Goal: Share content: Share content

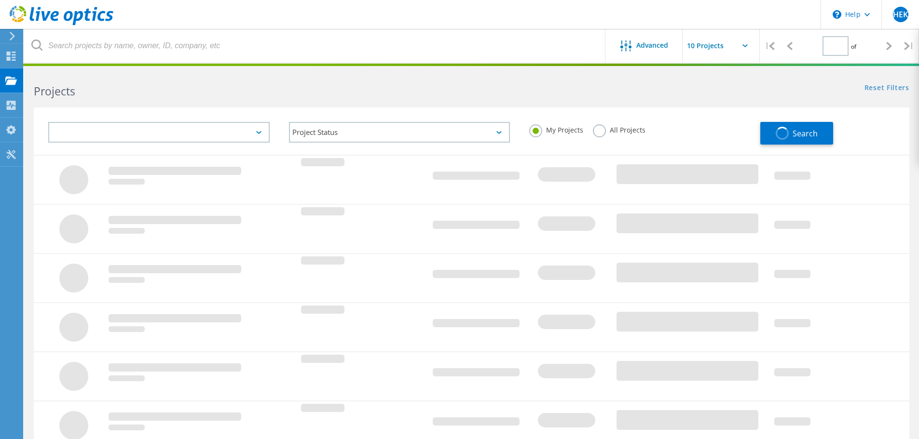
type input "1"
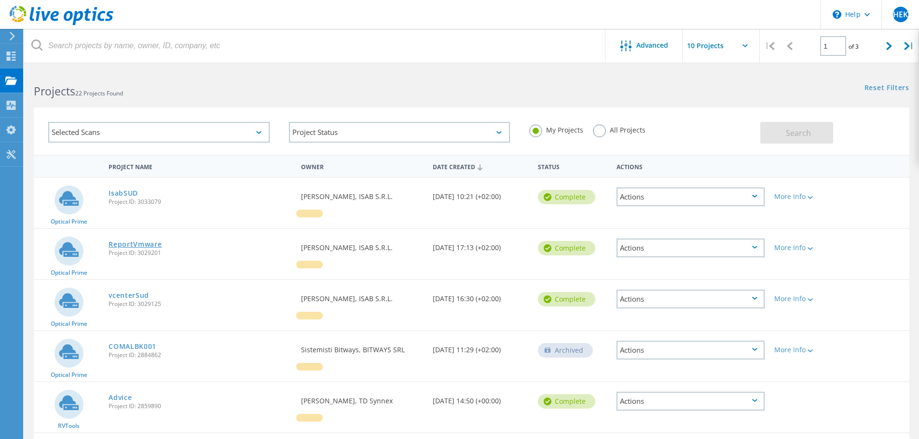
click at [140, 245] on link "ReportVmware" at bounding box center [135, 244] width 53 height 7
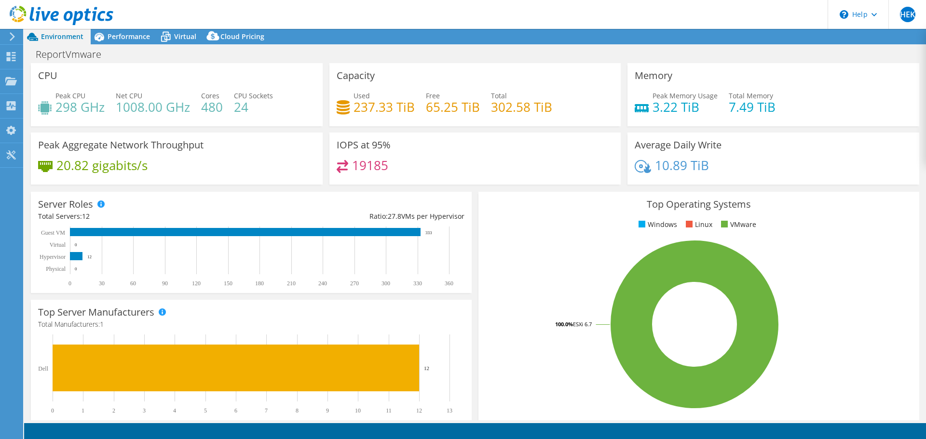
select select "USD"
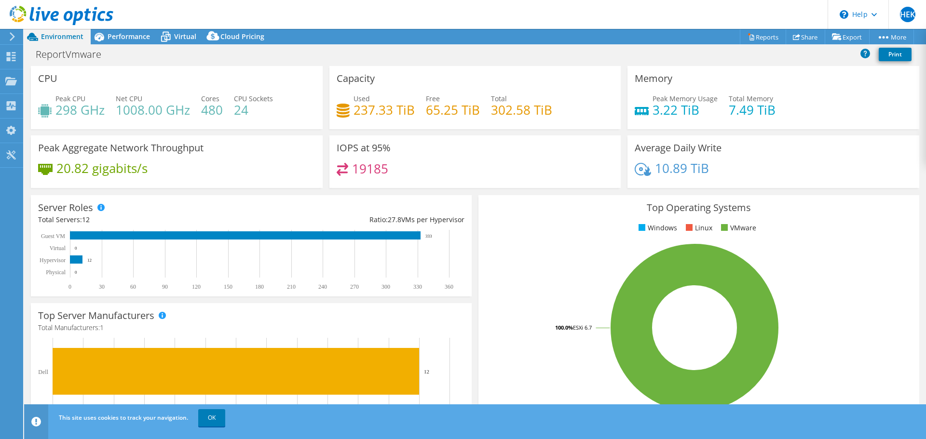
click at [162, 80] on div "CPU Peak CPU 298 GHz Net CPU 1008.00 GHz Cores 480 CPU Sockets 24" at bounding box center [177, 97] width 292 height 63
click at [137, 32] on span "Performance" at bounding box center [129, 36] width 42 height 9
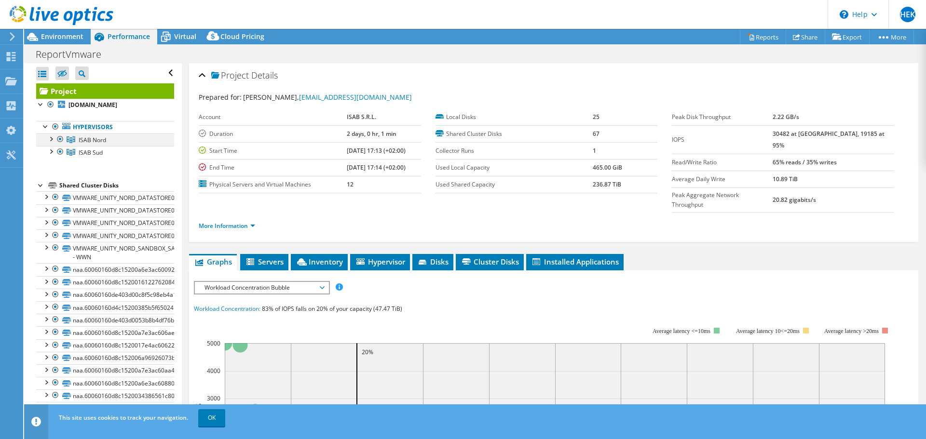
click at [48, 138] on div at bounding box center [51, 139] width 10 height 10
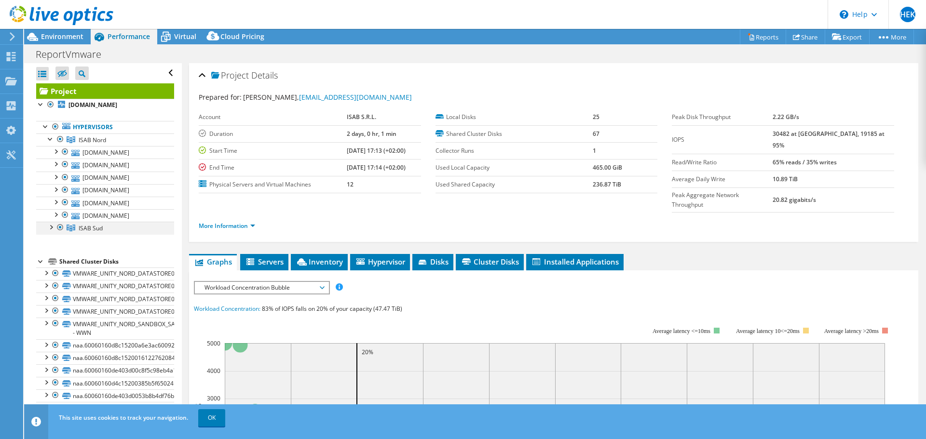
click at [52, 228] on div at bounding box center [51, 227] width 10 height 10
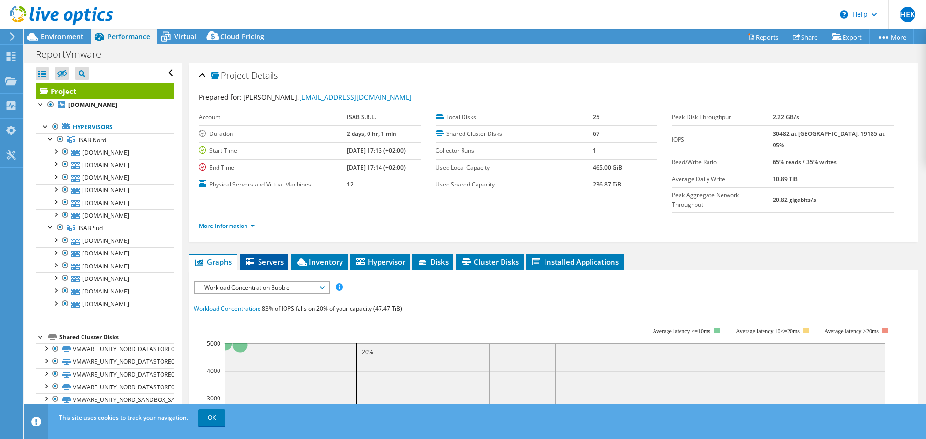
scroll to position [96, 0]
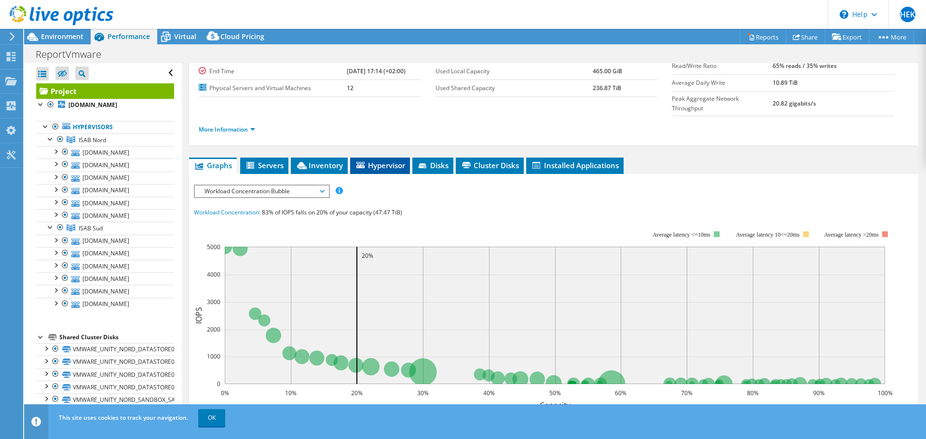
click at [401, 161] on span "Hypervisor" at bounding box center [380, 166] width 50 height 10
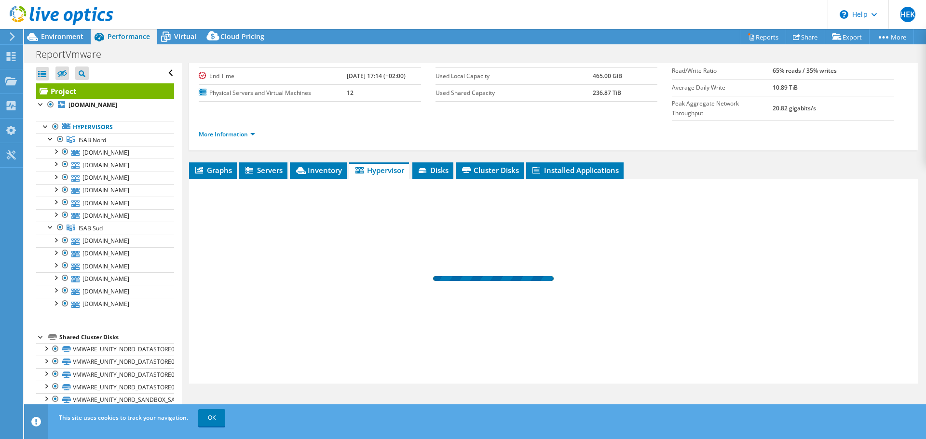
scroll to position [72, 0]
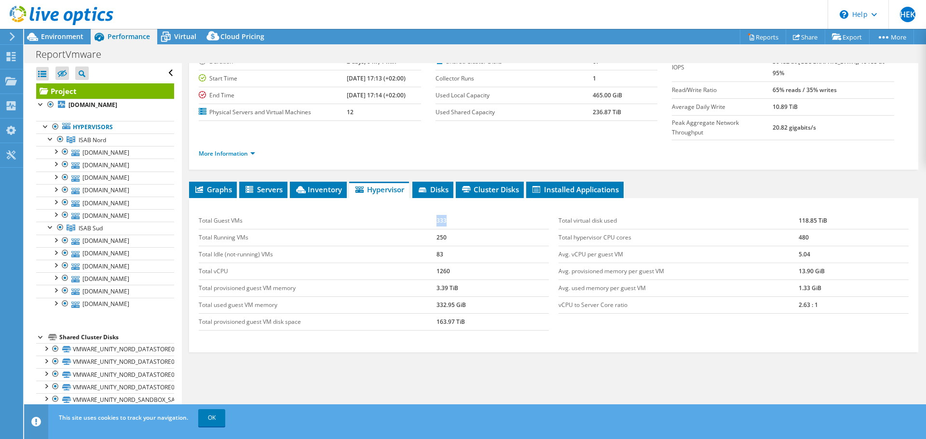
click at [450, 213] on tr "Total Guest VMs 333" at bounding box center [374, 221] width 350 height 17
click at [217, 185] on span "Graphs" at bounding box center [213, 190] width 38 height 10
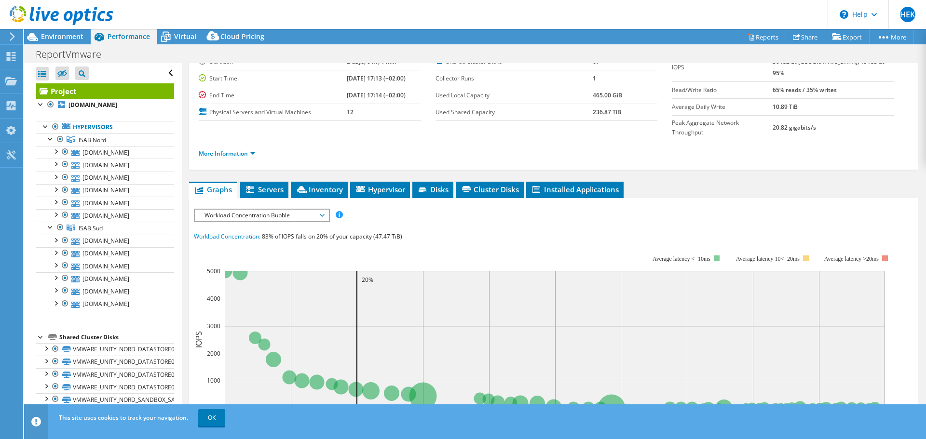
scroll to position [96, 0]
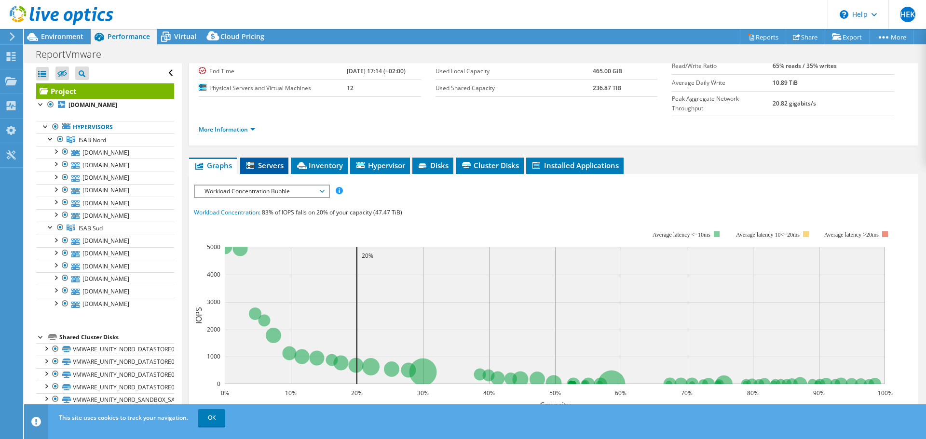
click at [265, 161] on span "Servers" at bounding box center [264, 166] width 39 height 10
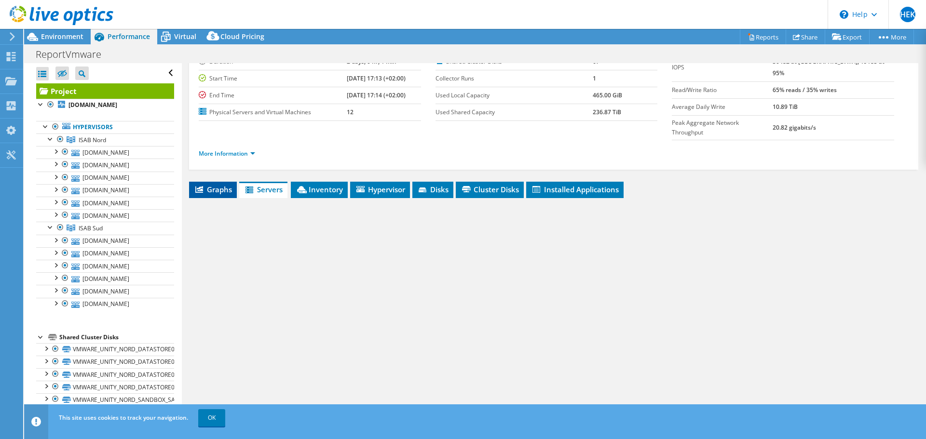
click at [216, 185] on span "Graphs" at bounding box center [213, 190] width 38 height 10
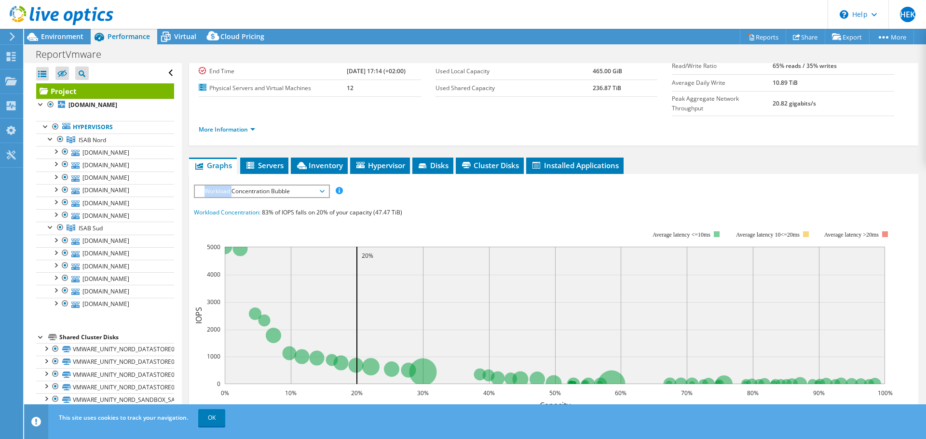
click at [216, 186] on span "Workload Concentration Bubble" at bounding box center [262, 192] width 124 height 12
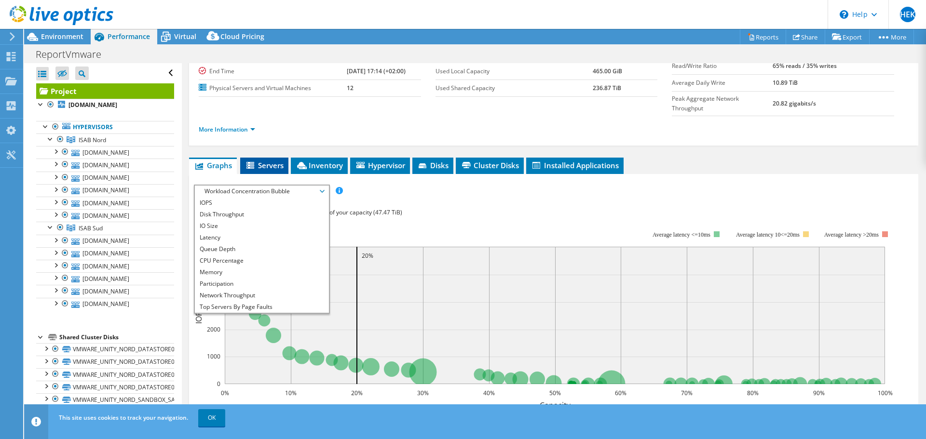
click at [253, 162] on icon at bounding box center [251, 165] width 8 height 7
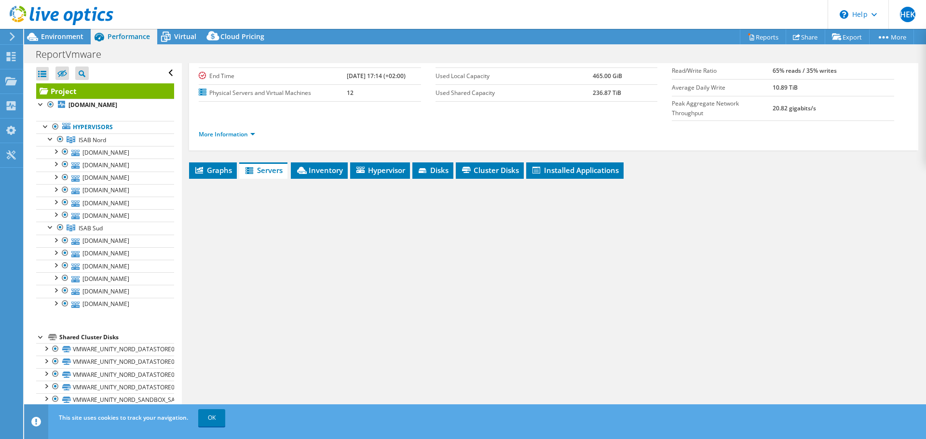
scroll to position [72, 0]
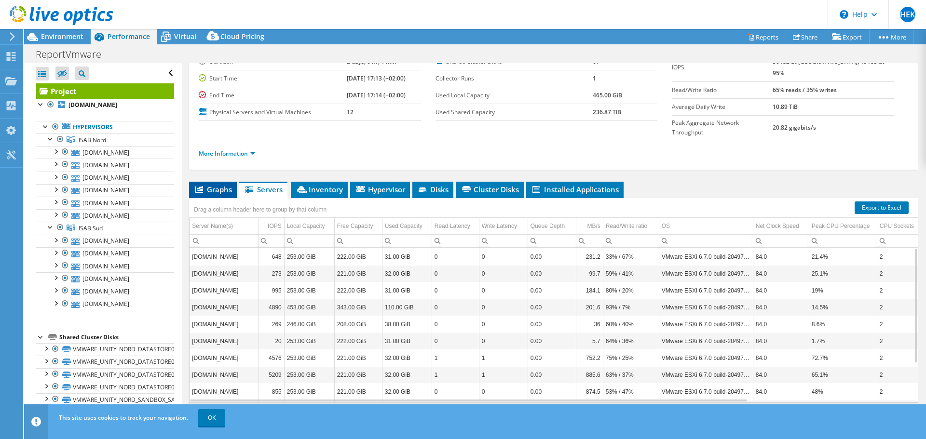
click at [224, 185] on span "Graphs" at bounding box center [213, 190] width 38 height 10
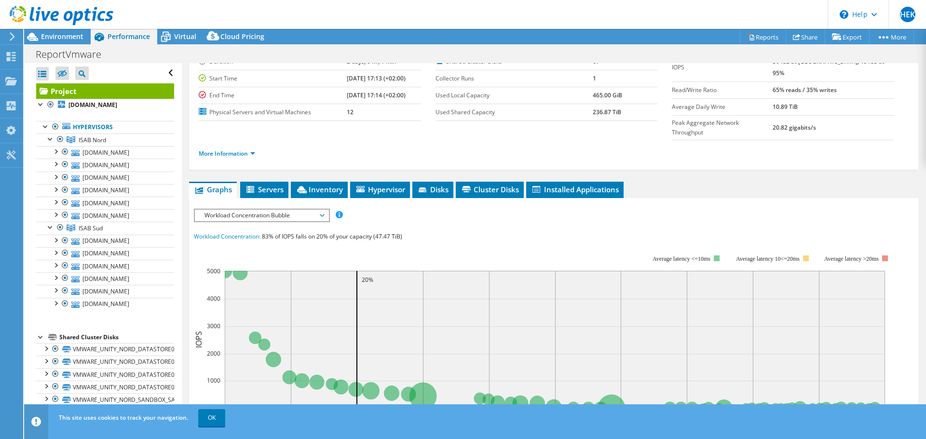
scroll to position [96, 0]
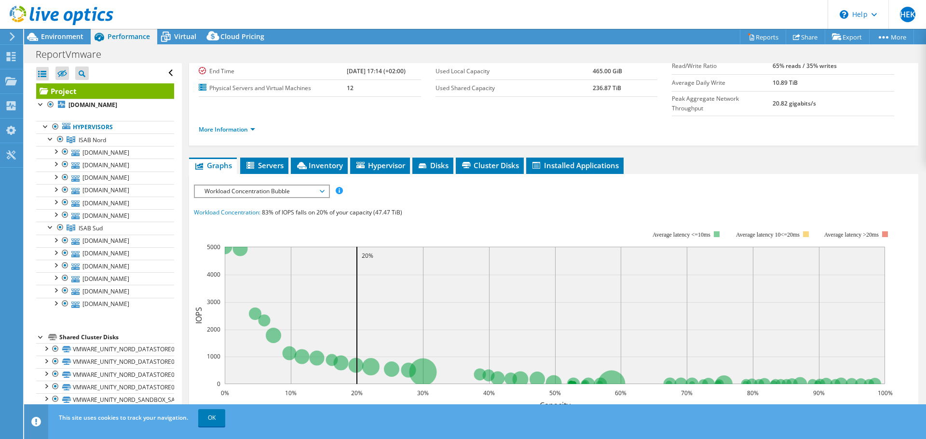
click at [240, 186] on span "Workload Concentration Bubble" at bounding box center [262, 192] width 124 height 12
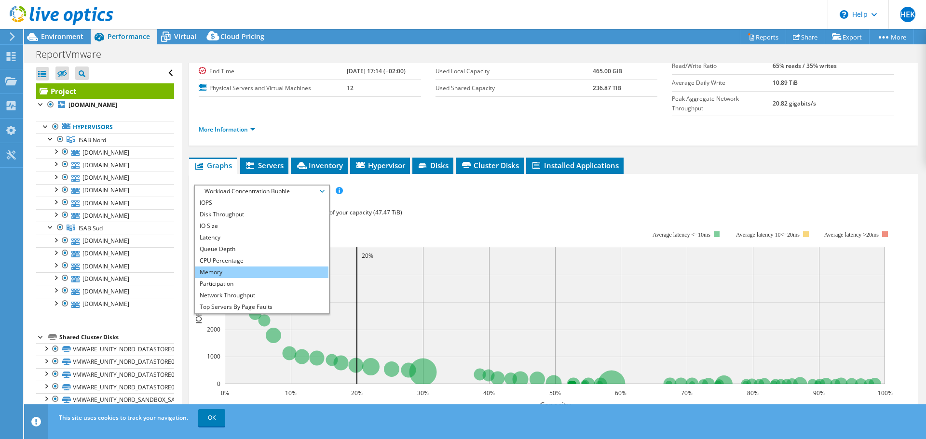
click at [220, 267] on li "Memory" at bounding box center [262, 273] width 134 height 12
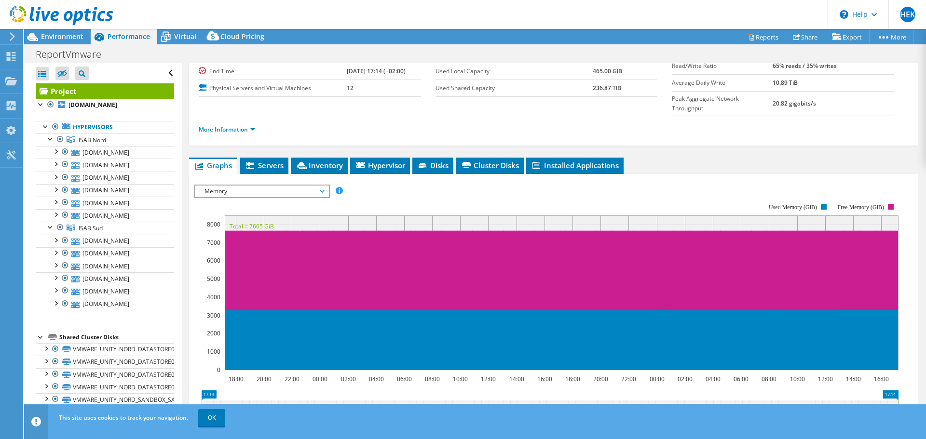
click at [251, 186] on span "Memory" at bounding box center [262, 192] width 124 height 12
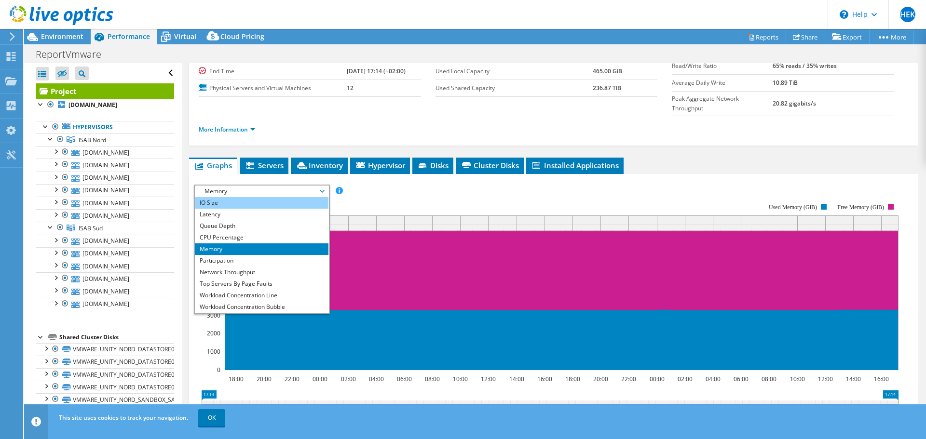
scroll to position [35, 0]
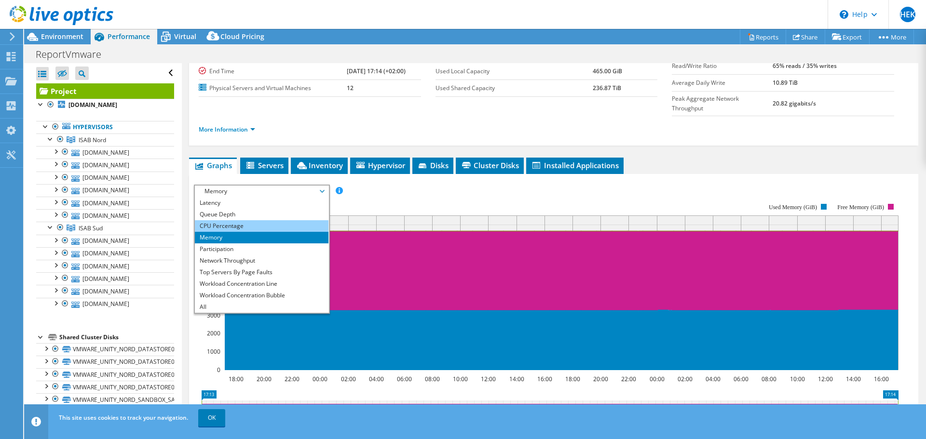
click at [228, 220] on li "CPU Percentage" at bounding box center [262, 226] width 134 height 12
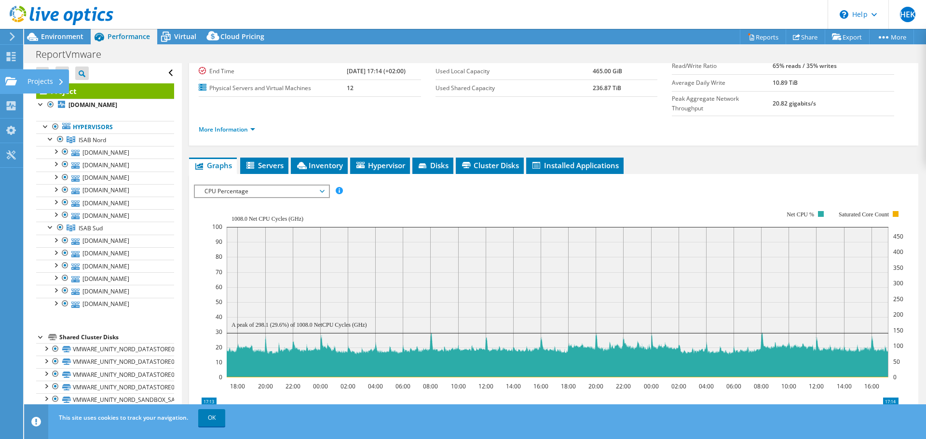
click at [42, 82] on div "Projects" at bounding box center [46, 81] width 46 height 24
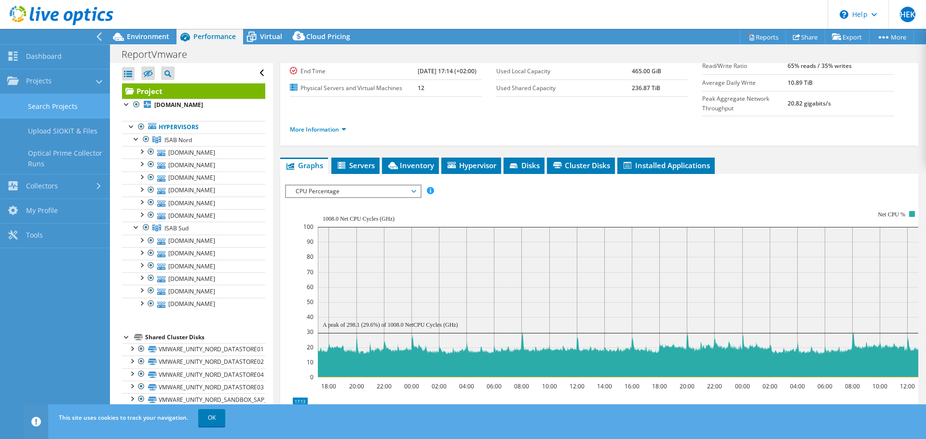
click at [61, 107] on link "Search Projects" at bounding box center [55, 106] width 110 height 25
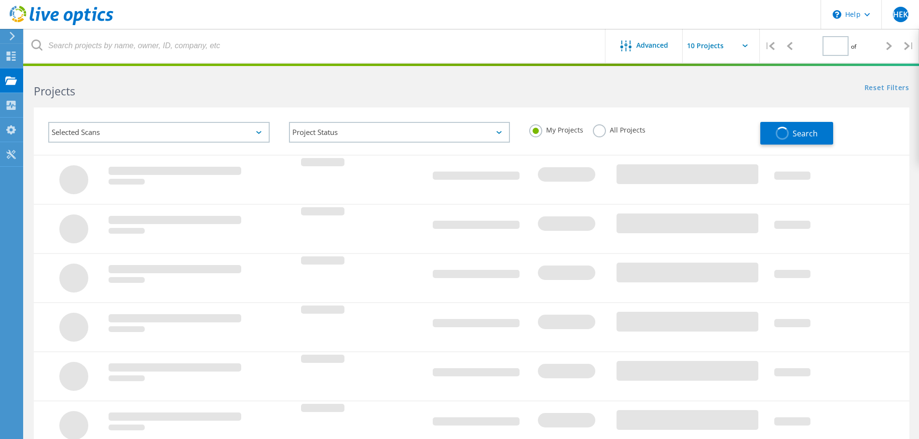
type input "1"
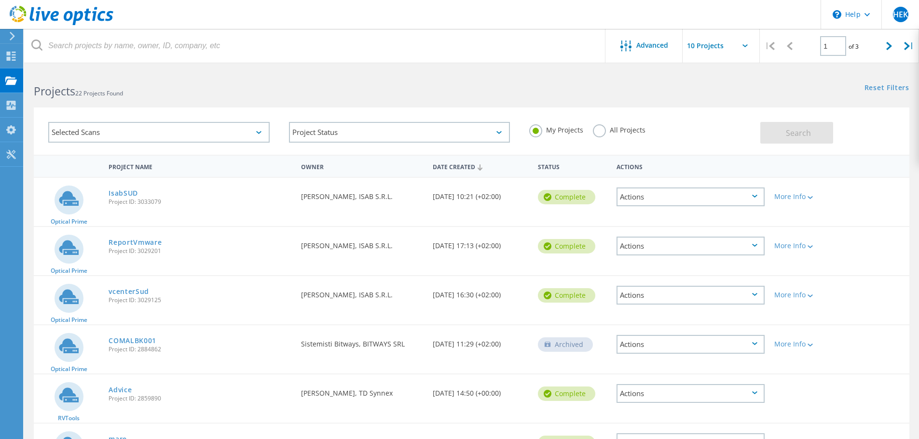
click at [151, 250] on span "Project ID: 3029201" at bounding box center [200, 251] width 183 height 6
copy span "3029201"
click at [747, 247] on div "Actions" at bounding box center [691, 246] width 148 height 19
click at [641, 254] on div "Share" at bounding box center [690, 254] width 146 height 15
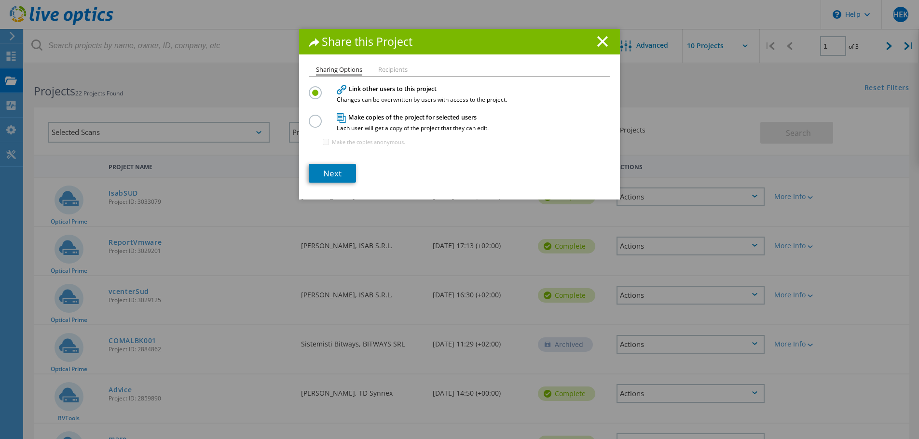
click at [386, 69] on li "Recipients" at bounding box center [392, 71] width 29 height 8
click at [313, 117] on label at bounding box center [317, 116] width 17 height 2
click at [0, 0] on input "radio" at bounding box center [0, 0] width 0 height 0
click at [310, 89] on label at bounding box center [317, 87] width 17 height 2
click at [0, 0] on input "radio" at bounding box center [0, 0] width 0 height 0
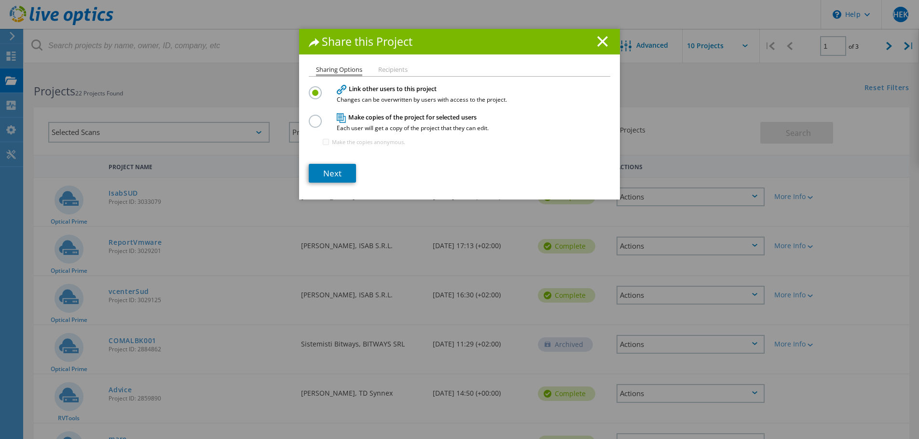
click at [386, 67] on li "Recipients" at bounding box center [392, 71] width 29 height 8
click at [598, 41] on icon at bounding box center [602, 41] width 11 height 11
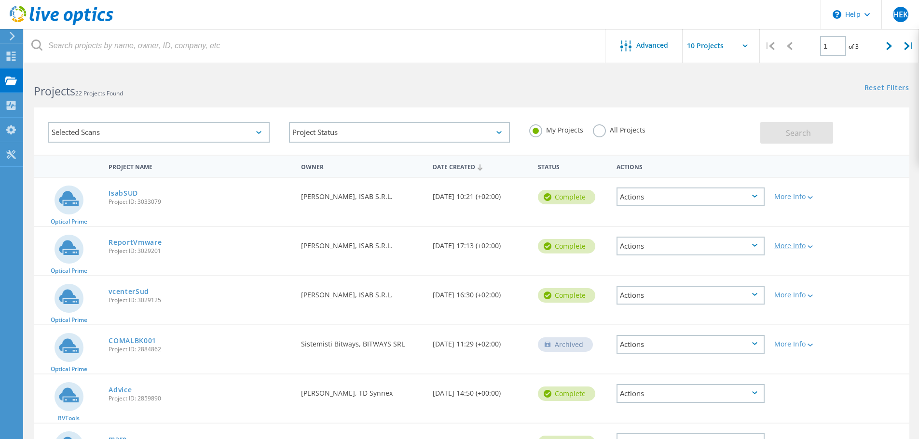
click at [801, 244] on div "More Info" at bounding box center [804, 246] width 60 height 7
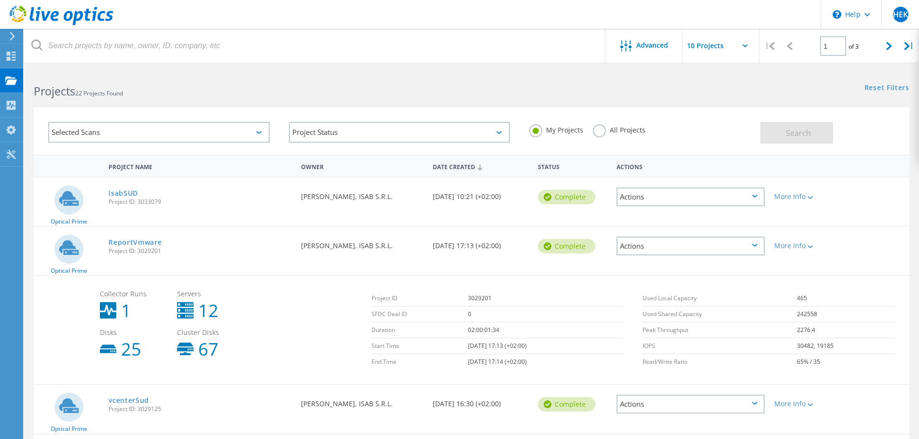
click at [736, 243] on div "Actions" at bounding box center [691, 246] width 148 height 19
click at [639, 256] on div "Share" at bounding box center [690, 254] width 146 height 15
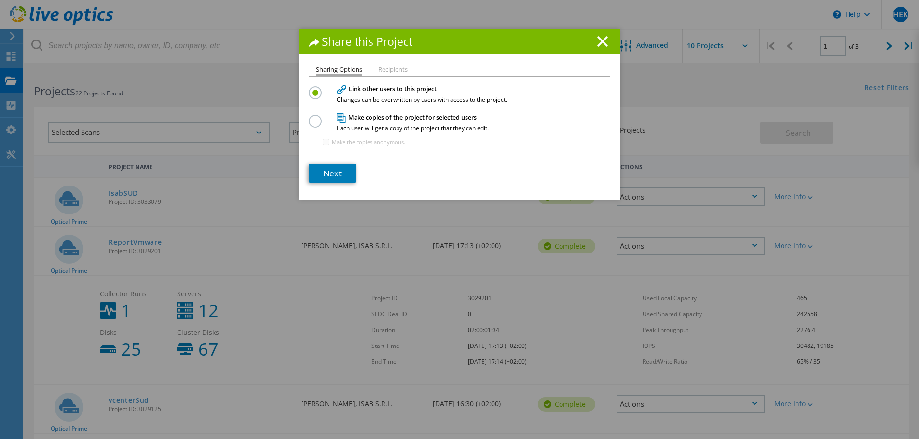
click at [303, 120] on div "Sharing Options Recipients Link other users to this project Changes can be over…" at bounding box center [459, 133] width 321 height 133
click at [314, 117] on label at bounding box center [317, 116] width 17 height 2
click at [0, 0] on input "radio" at bounding box center [0, 0] width 0 height 0
click at [323, 143] on input "Make the copies anonymous." at bounding box center [326, 142] width 6 height 6
checkbox input "true"
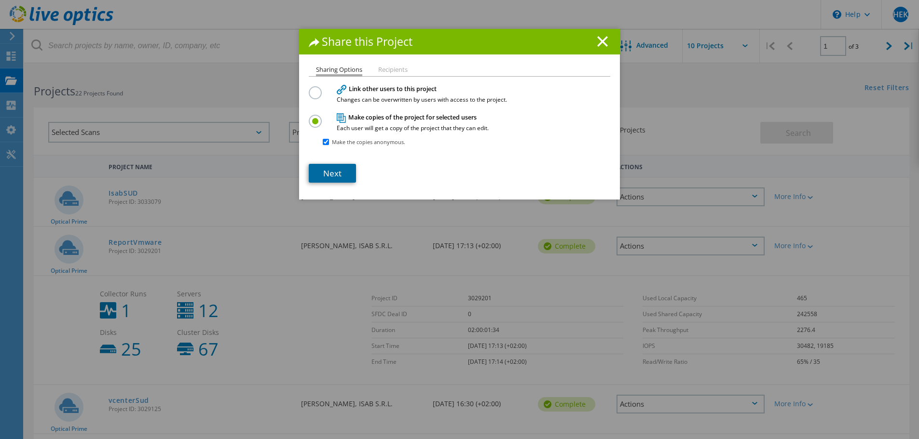
click link "Next"
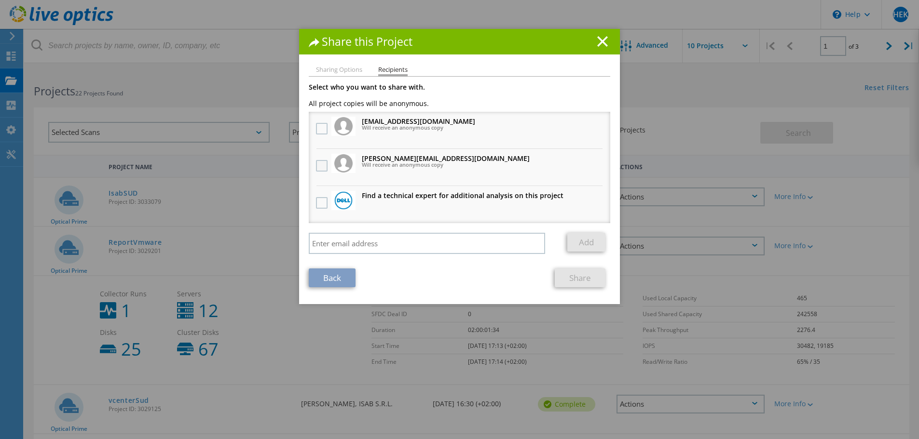
click label
click input "checkbox"
click link "Share"
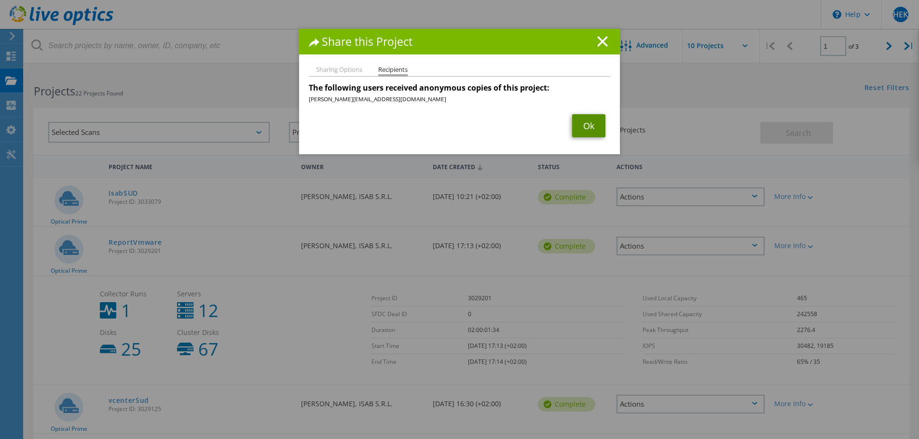
click link "Ok"
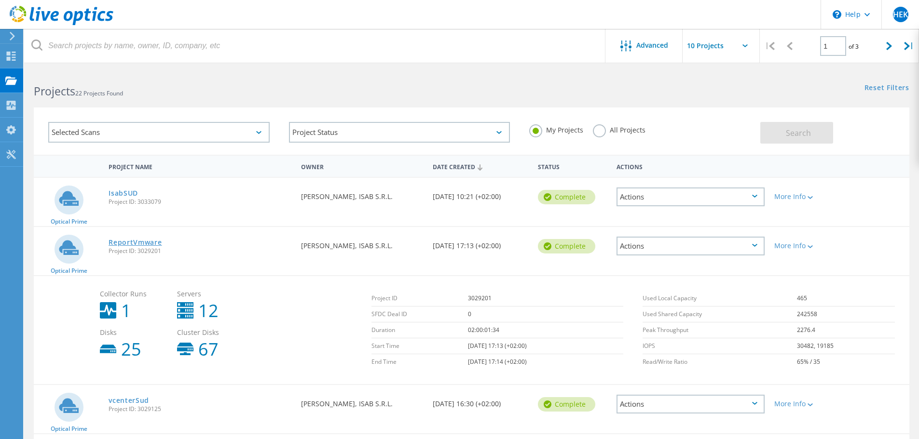
click link "ReportVmware"
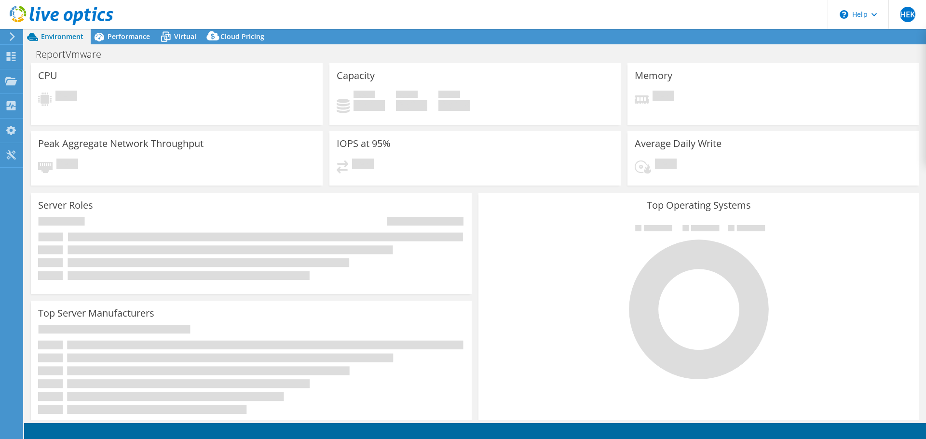
select select "USD"
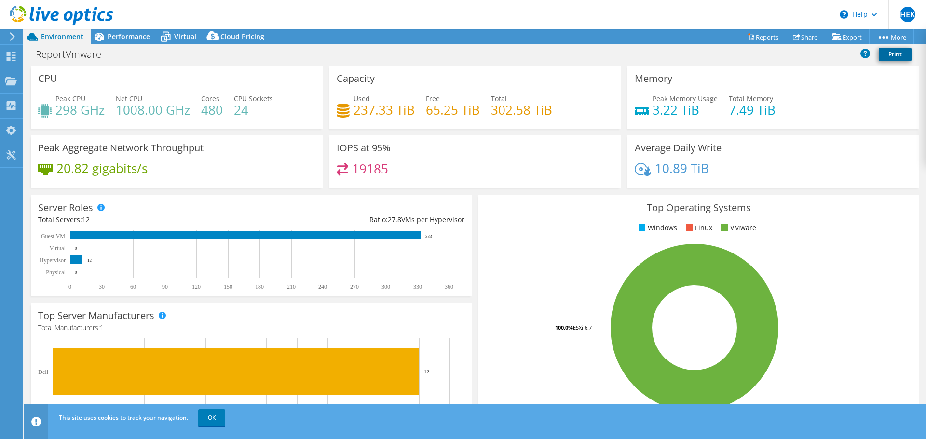
click at [890, 56] on link "Print" at bounding box center [895, 55] width 33 height 14
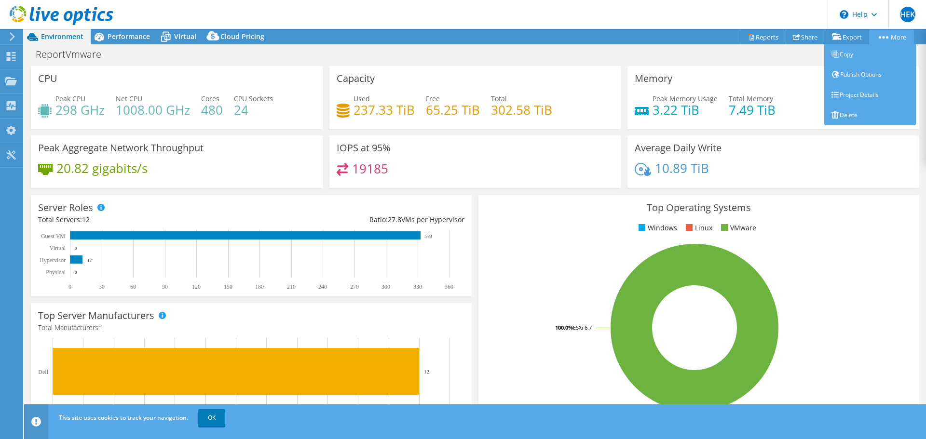
click at [889, 36] on link "More" at bounding box center [891, 36] width 45 height 15
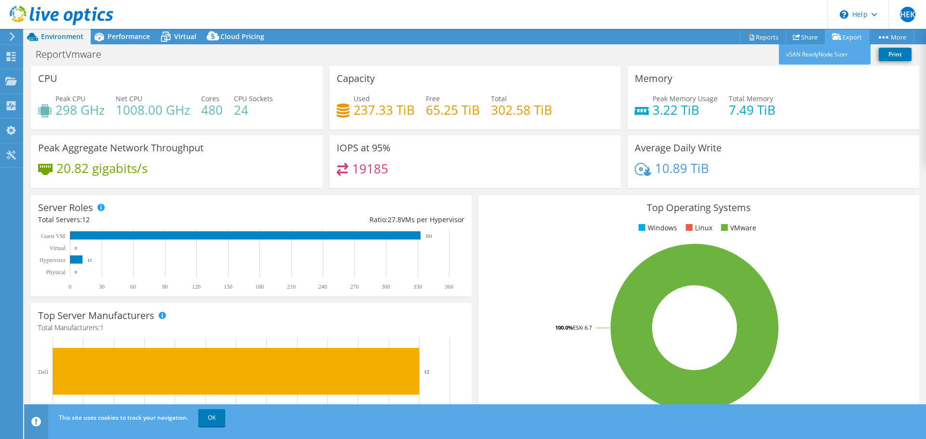
click at [850, 36] on link "Export" at bounding box center [847, 36] width 45 height 15
click at [827, 58] on link "vSAN ReadyNode Sizer" at bounding box center [825, 54] width 92 height 20
click at [806, 38] on link "Share" at bounding box center [806, 36] width 40 height 15
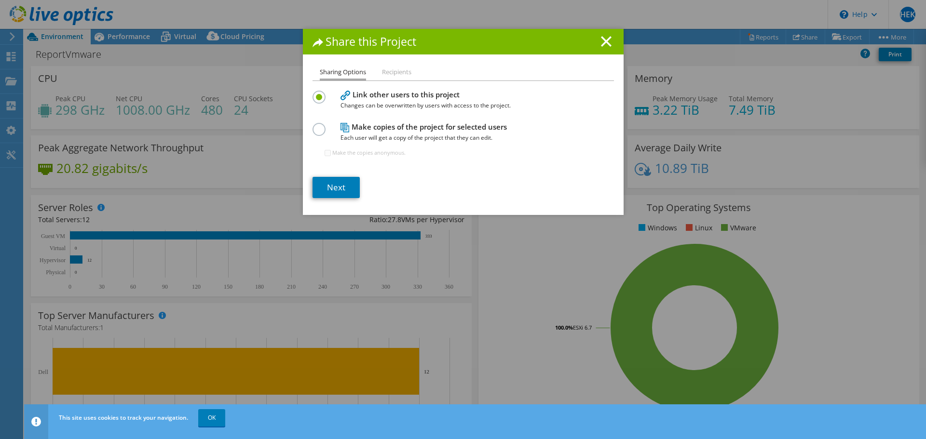
click at [313, 125] on label at bounding box center [321, 124] width 17 height 2
click at [0, 0] on input "radio" at bounding box center [0, 0] width 0 height 0
click at [325, 153] on input "Make the copies anonymous." at bounding box center [328, 153] width 6 height 6
checkbox input "true"
click at [333, 183] on link "Next" at bounding box center [336, 187] width 47 height 21
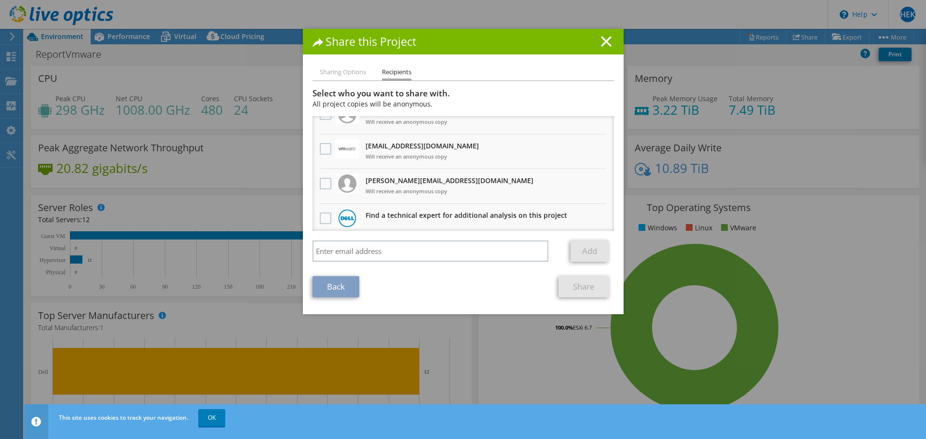
scroll to position [24, 0]
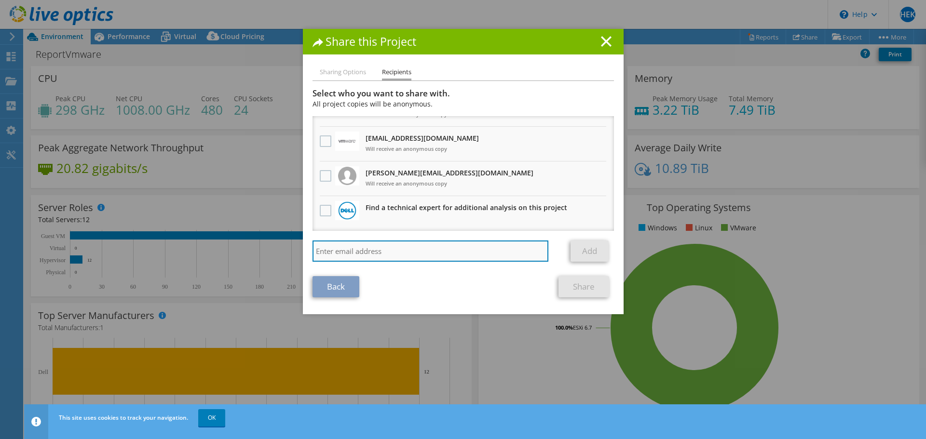
click at [371, 252] on input "search" at bounding box center [431, 251] width 236 height 21
click at [323, 252] on input "vitori.conti@dell.com" at bounding box center [431, 251] width 236 height 21
type input "vittorio.conti@dell.com"
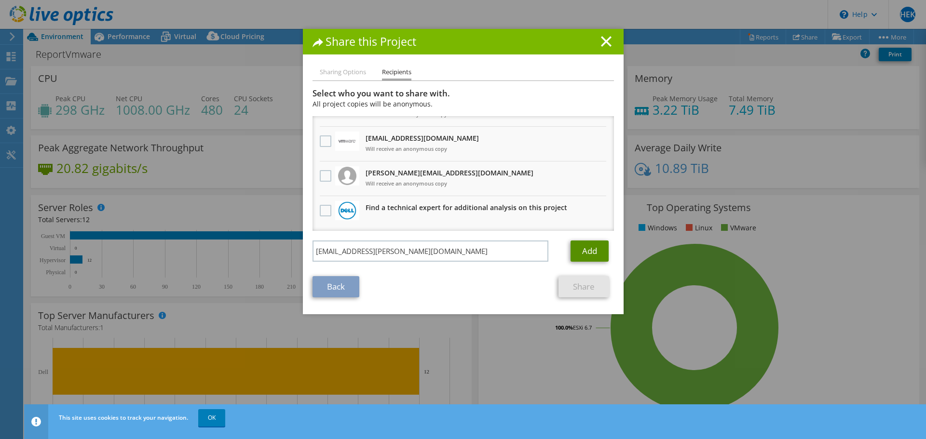
click at [595, 251] on link "Add" at bounding box center [590, 251] width 38 height 21
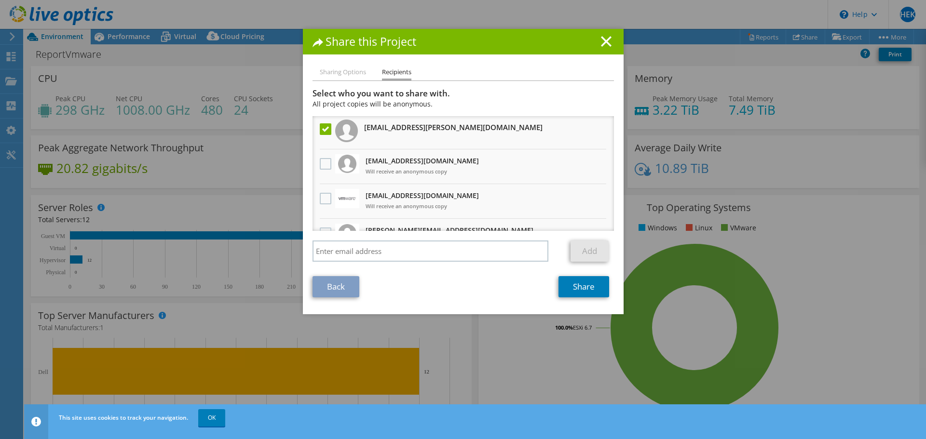
scroll to position [0, 0]
click at [567, 288] on link "Share" at bounding box center [584, 286] width 51 height 21
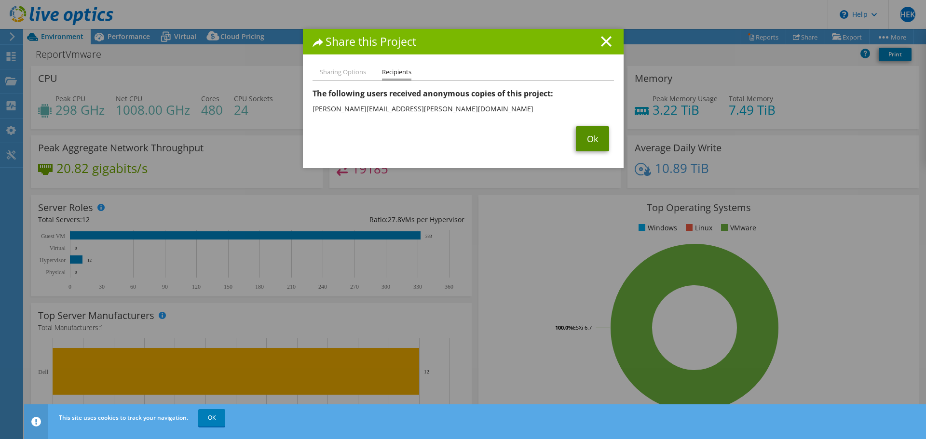
click at [587, 134] on link "Ok" at bounding box center [592, 138] width 33 height 25
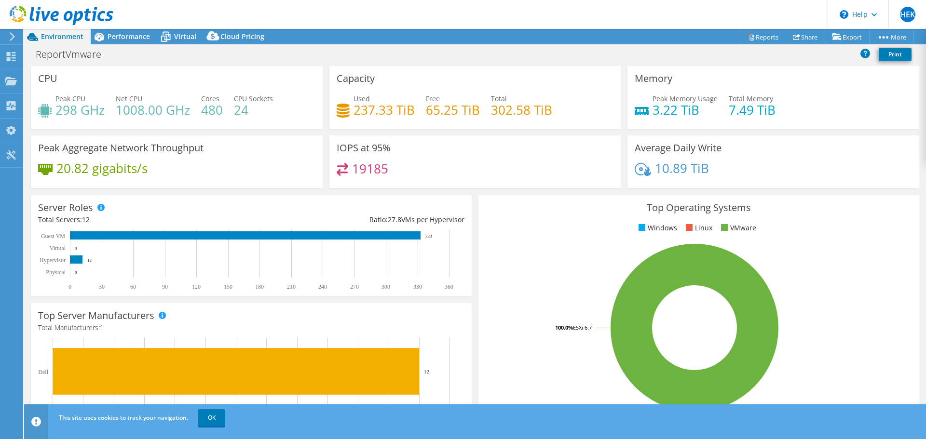
click at [475, 196] on div "Top Operating Systems Windows Linux VMware 100.0% ESXi 6.7" at bounding box center [699, 311] width 448 height 238
click at [842, 41] on link "Export" at bounding box center [847, 36] width 45 height 15
click at [136, 42] on div "Performance" at bounding box center [124, 36] width 67 height 15
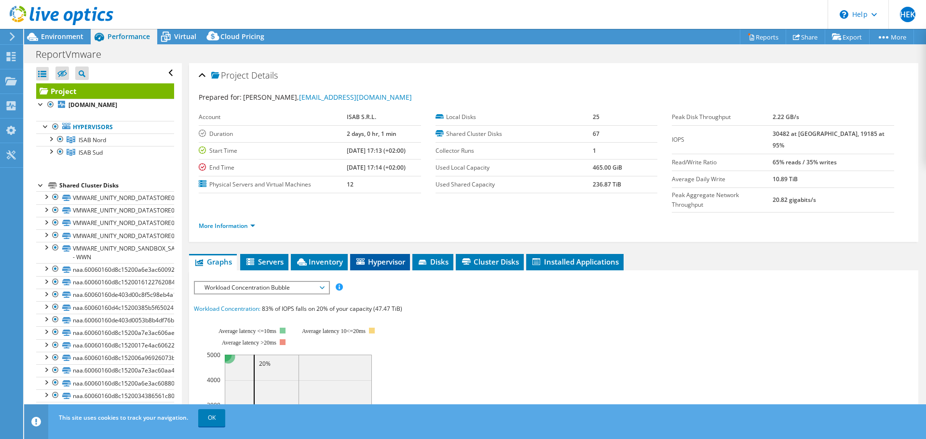
click at [389, 257] on span "Hypervisor" at bounding box center [380, 262] width 50 height 10
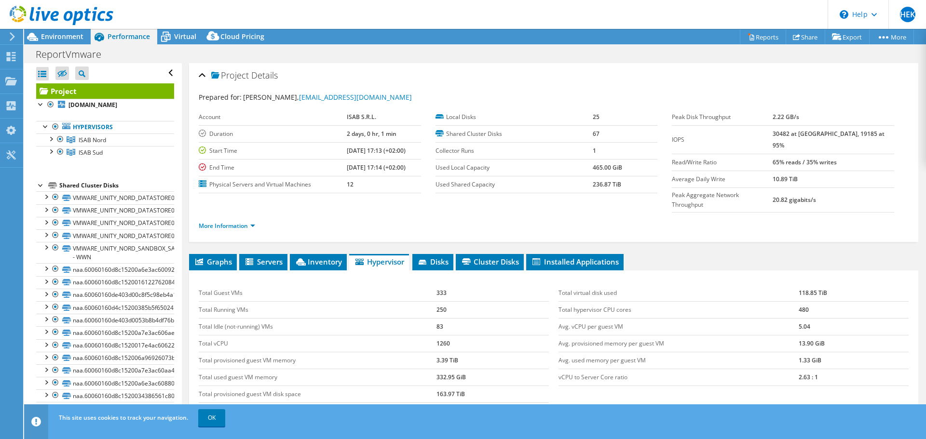
scroll to position [48, 0]
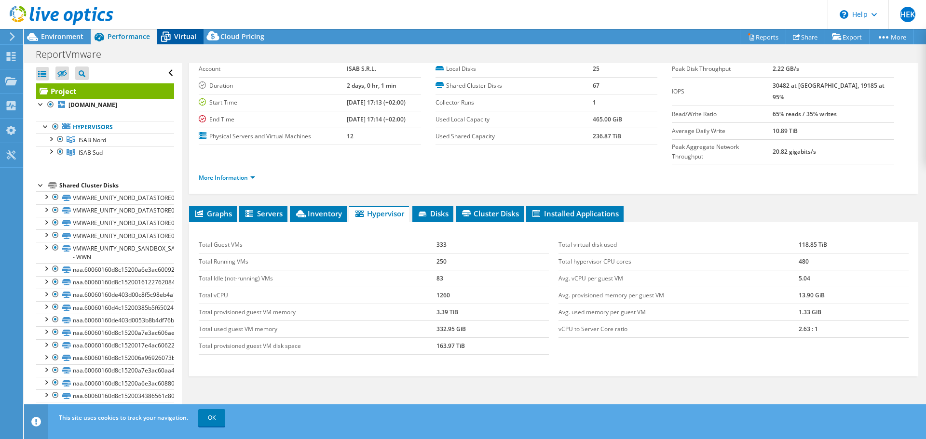
click at [177, 36] on span "Virtual" at bounding box center [185, 36] width 22 height 9
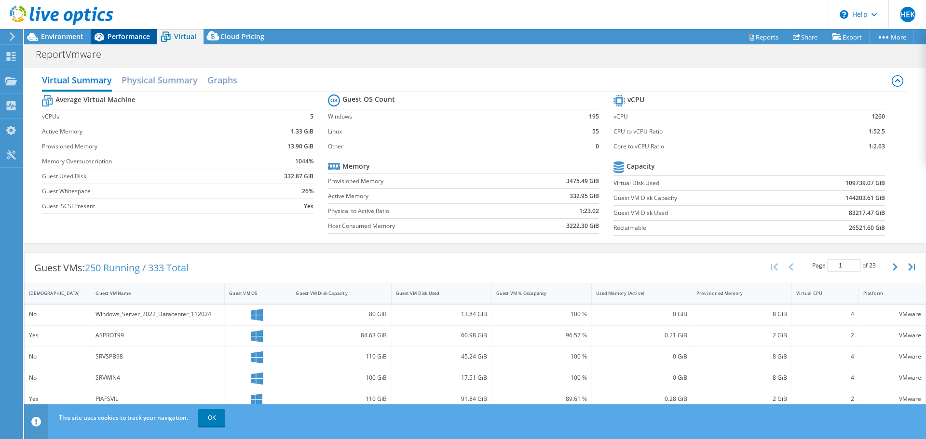
click at [119, 41] on div "Performance" at bounding box center [124, 36] width 67 height 15
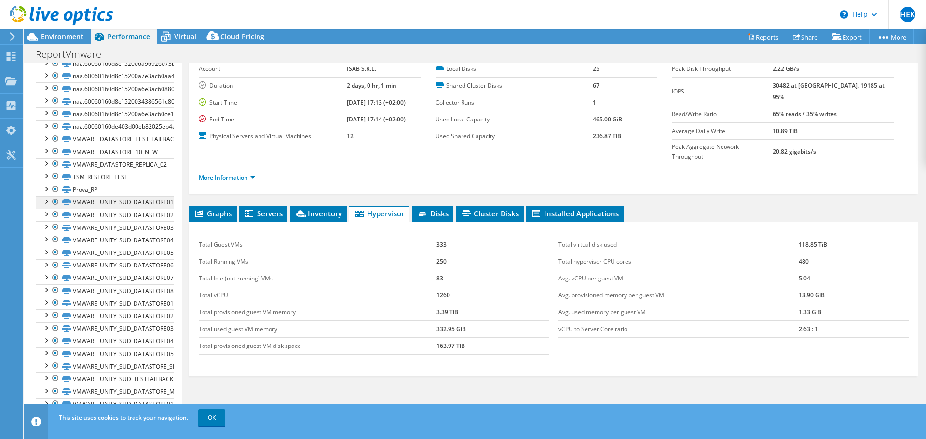
scroll to position [289, 0]
click at [105, 206] on link "VMWARE_UNITY_SUD_DATASTORE01" at bounding box center [105, 208] width 138 height 13
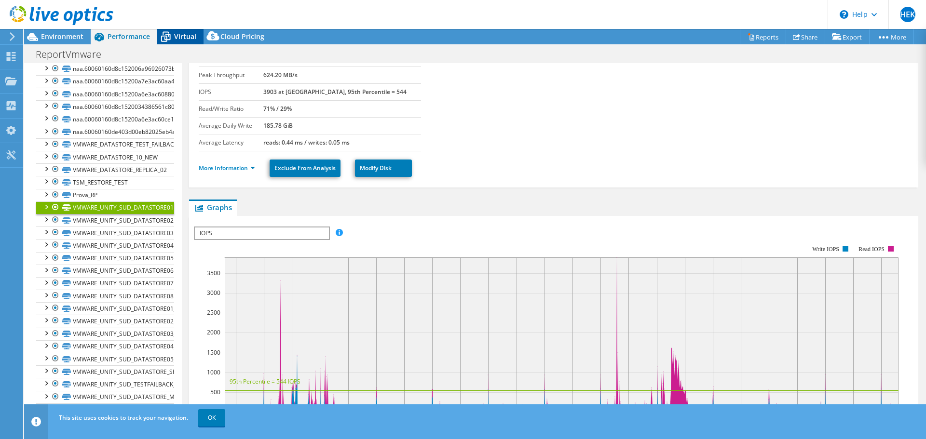
scroll to position [48, 0]
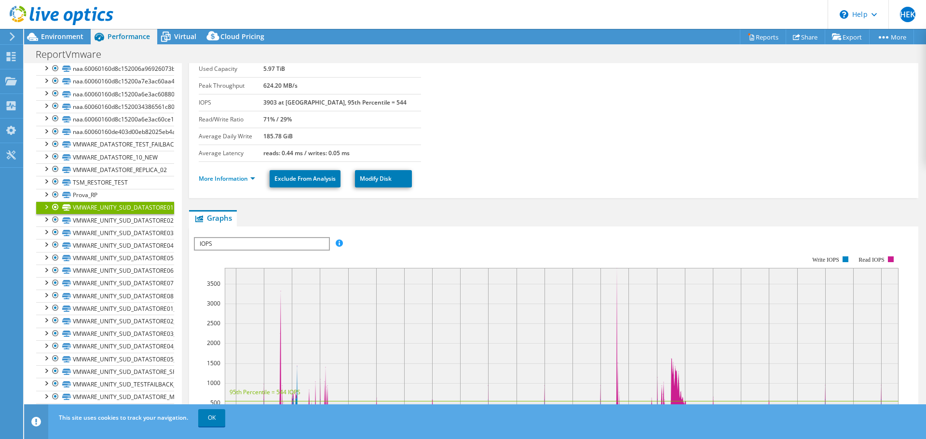
click at [183, 28] on header "HEK End User Hassan El Kanouni hassan.elkanouni@tdsynnex.com TD Synnex My Profi…" at bounding box center [463, 14] width 926 height 29
click at [182, 34] on span "Virtual" at bounding box center [185, 36] width 22 height 9
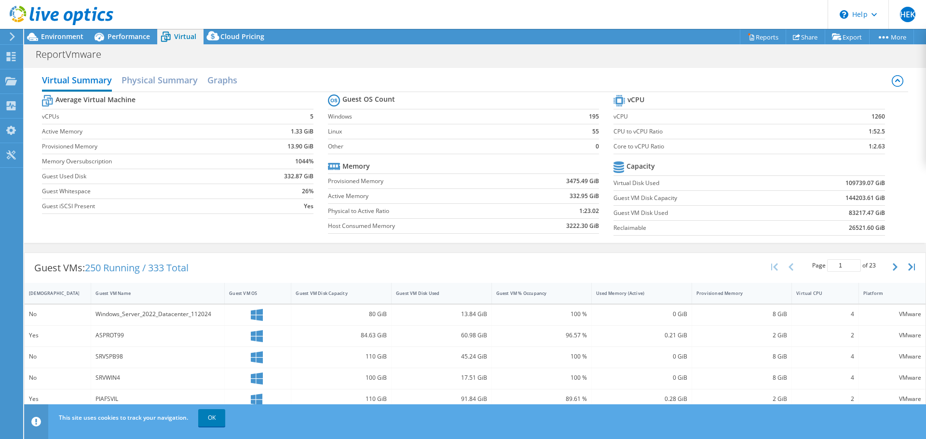
click at [125, 27] on header "HEK End User Hassan El Kanouni hassan.elkanouni@tdsynnex.com TD Synnex My Profi…" at bounding box center [463, 14] width 926 height 29
click at [125, 37] on span "Performance" at bounding box center [129, 36] width 42 height 9
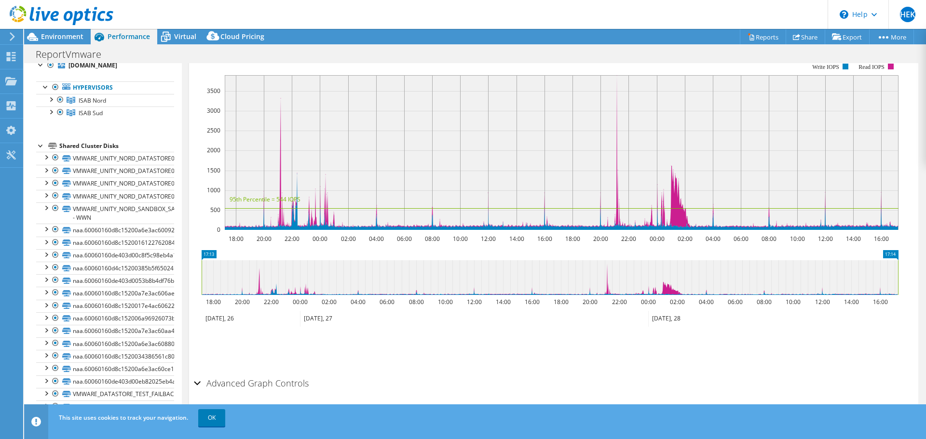
scroll to position [0, 0]
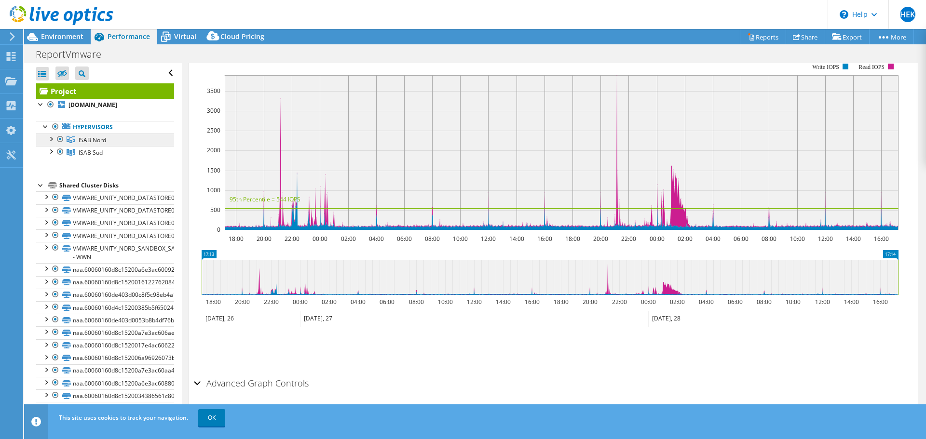
click at [97, 140] on span "ISAB Nord" at bounding box center [92, 140] width 27 height 8
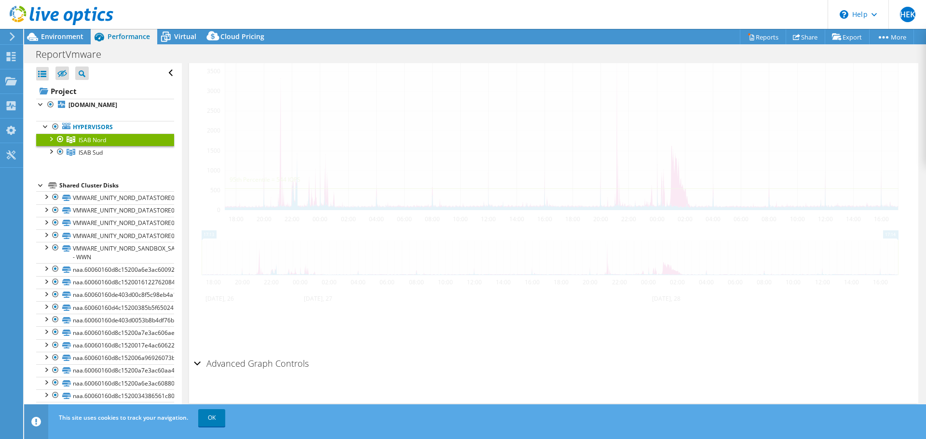
scroll to position [184, 0]
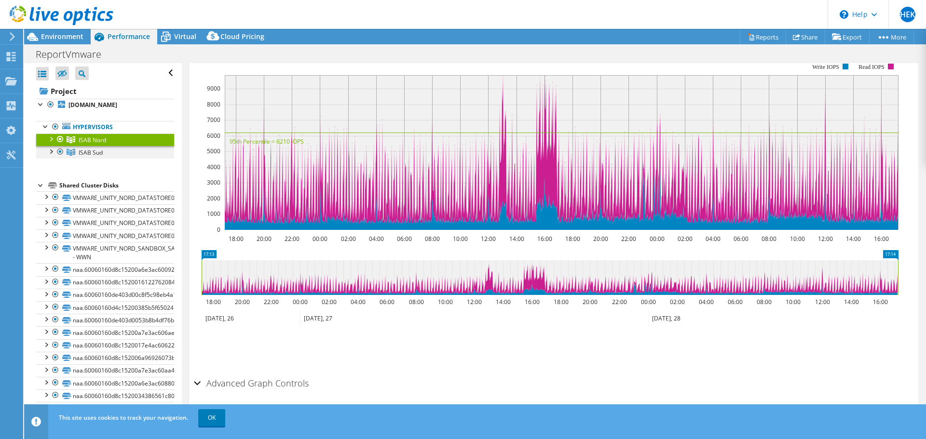
drag, startPoint x: 52, startPoint y: 151, endPoint x: 60, endPoint y: 150, distance: 7.7
click at [60, 150] on div at bounding box center [60, 152] width 10 height 12
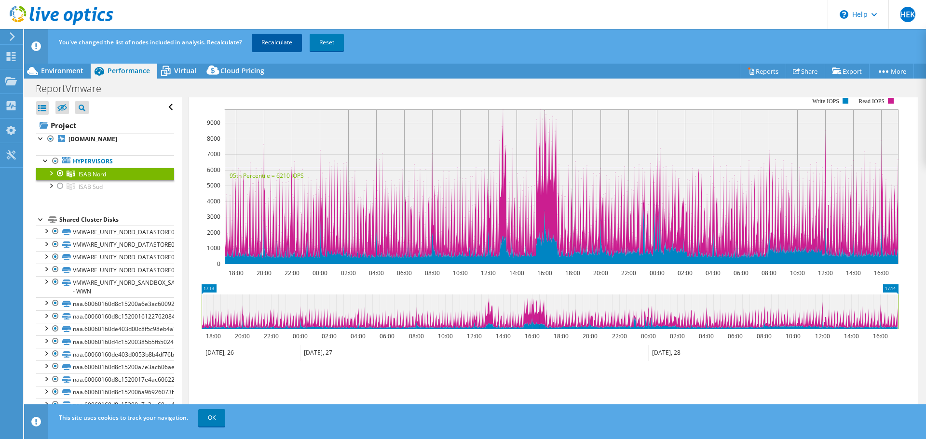
click at [295, 45] on link "Recalculate" at bounding box center [277, 42] width 50 height 17
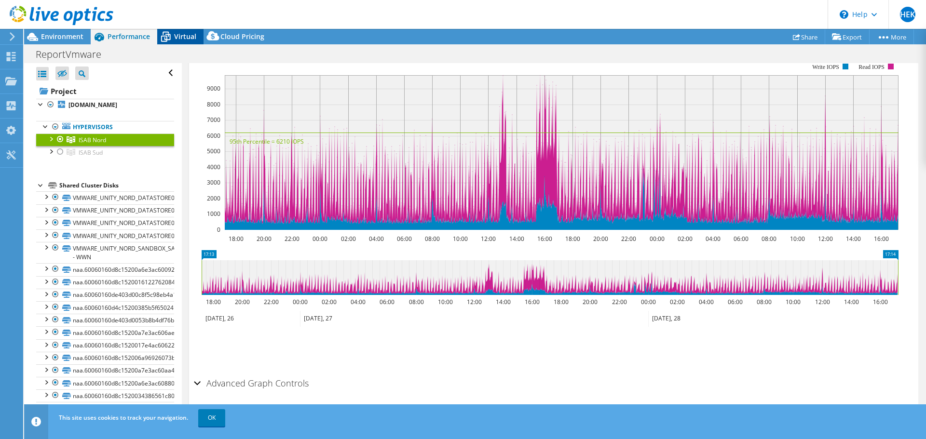
click at [188, 36] on span "Virtual" at bounding box center [185, 36] width 22 height 9
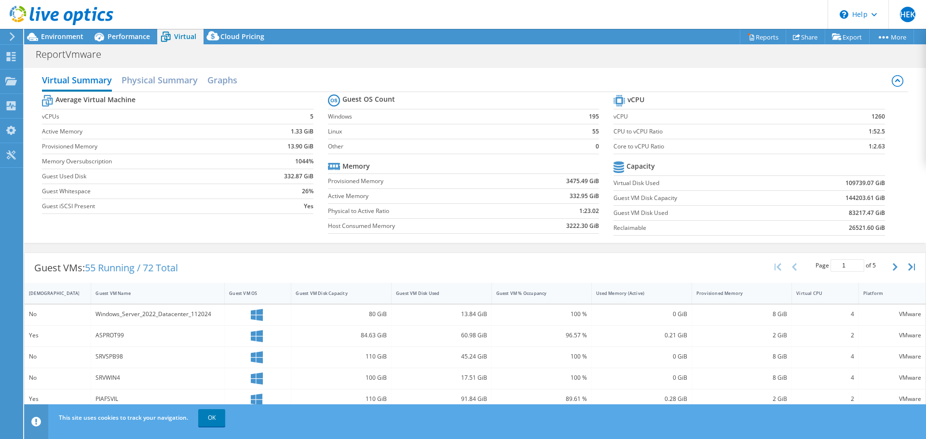
scroll to position [218, 0]
click at [123, 39] on span "Performance" at bounding box center [129, 36] width 42 height 9
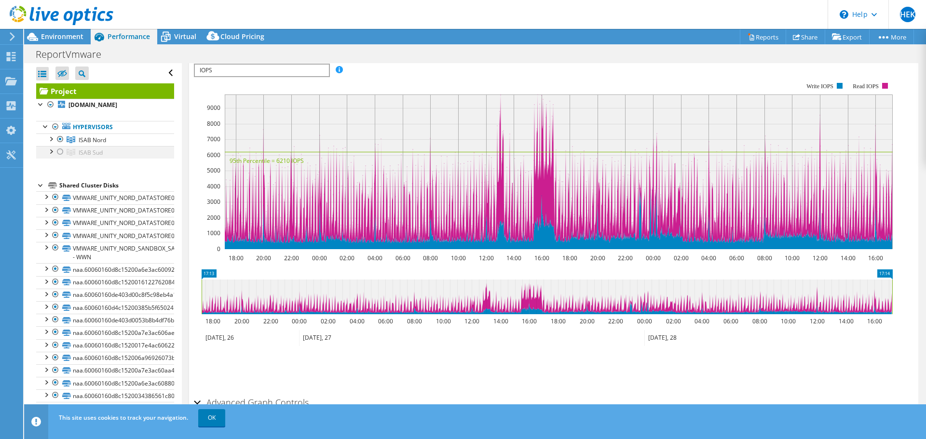
click at [61, 151] on div at bounding box center [60, 152] width 10 height 12
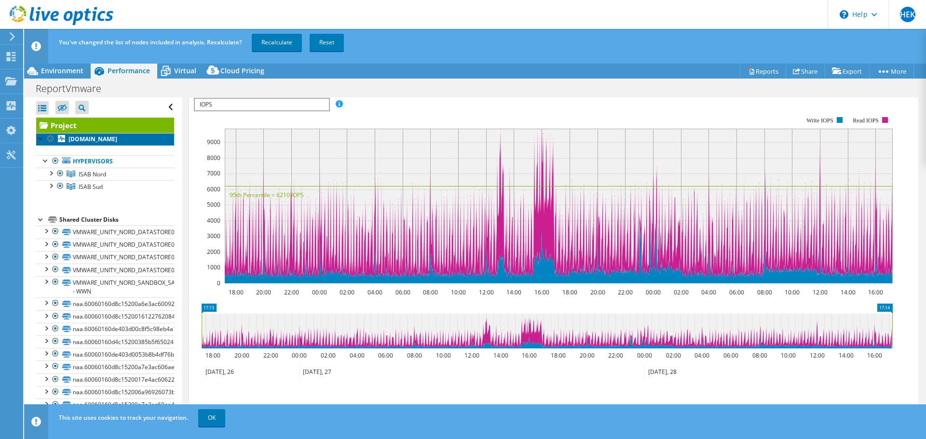
click at [61, 135] on icon at bounding box center [61, 138] width 7 height 7
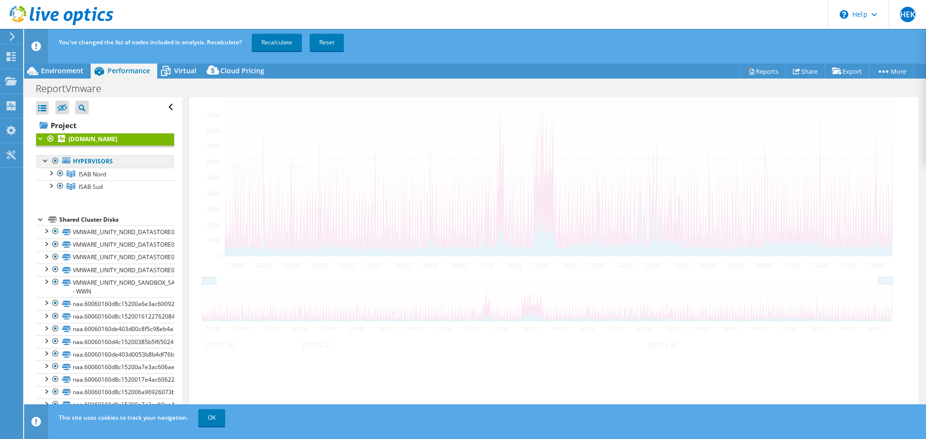
scroll to position [207, 0]
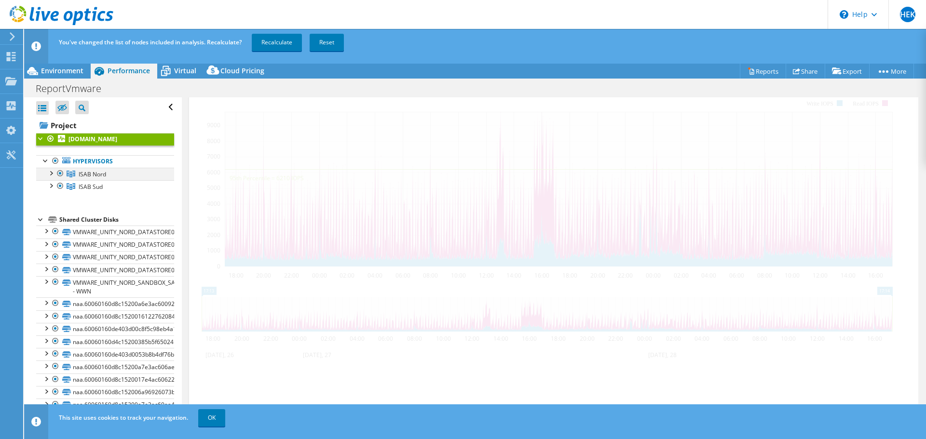
click at [59, 175] on div at bounding box center [60, 174] width 10 height 12
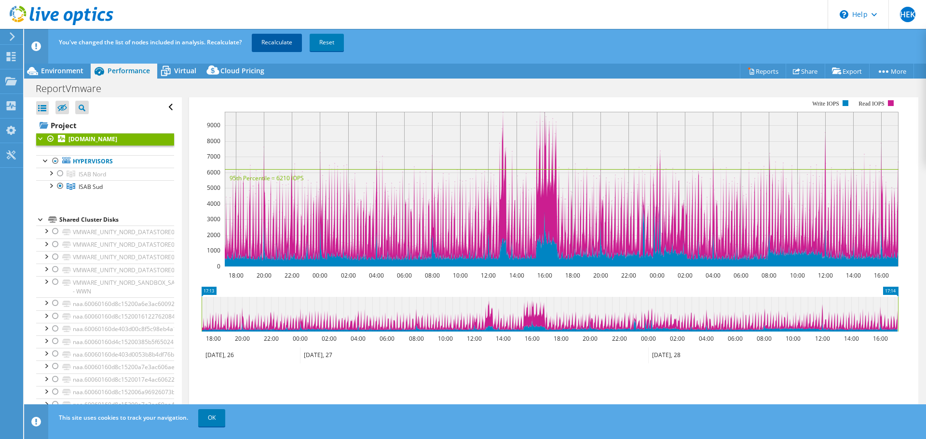
click at [281, 41] on link "Recalculate" at bounding box center [277, 42] width 50 height 17
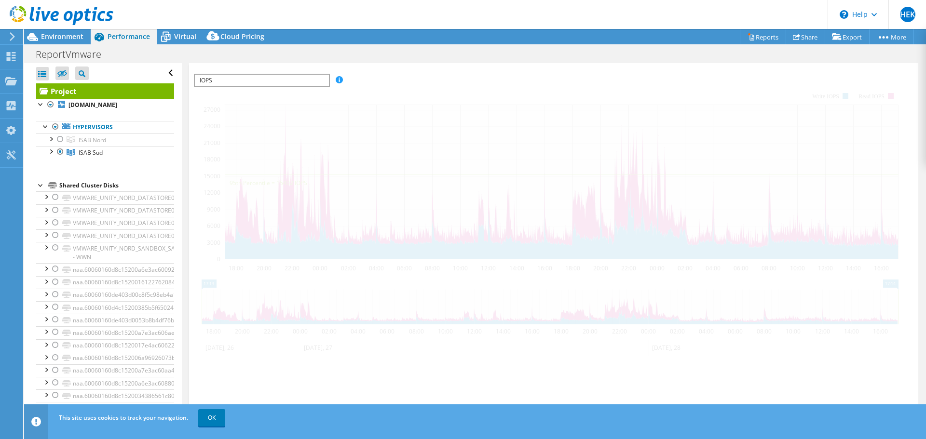
scroll to position [218, 0]
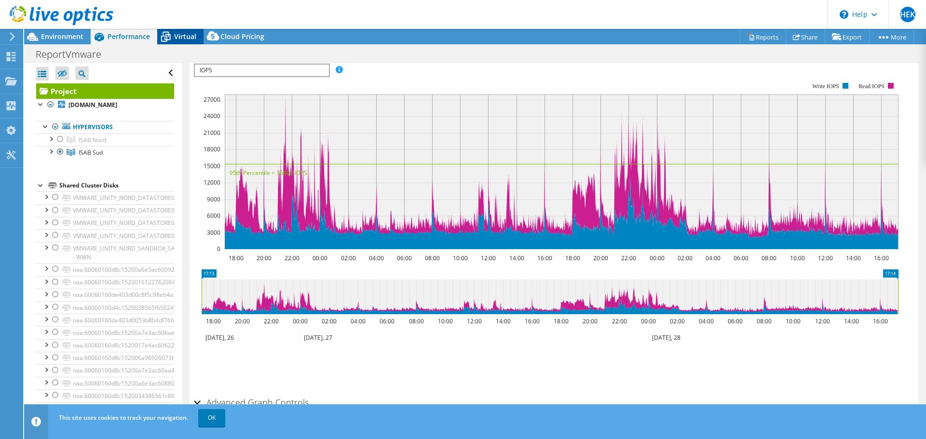
click at [176, 34] on span "Virtual" at bounding box center [185, 36] width 22 height 9
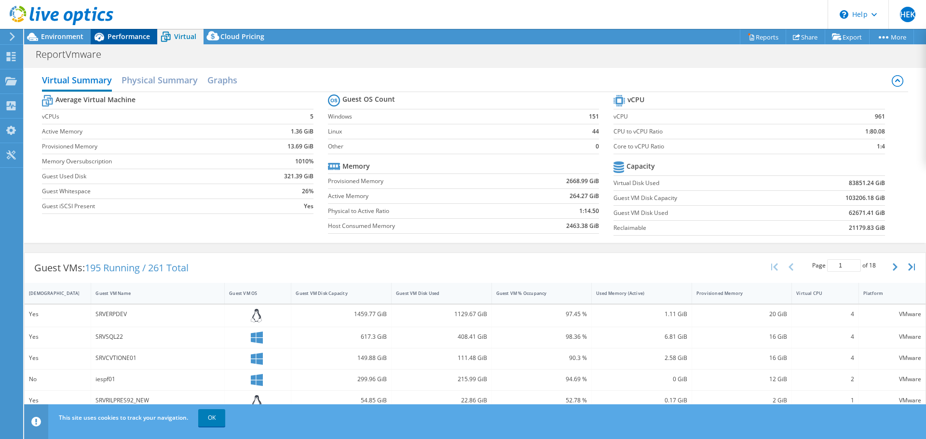
click at [145, 37] on span "Performance" at bounding box center [129, 36] width 42 height 9
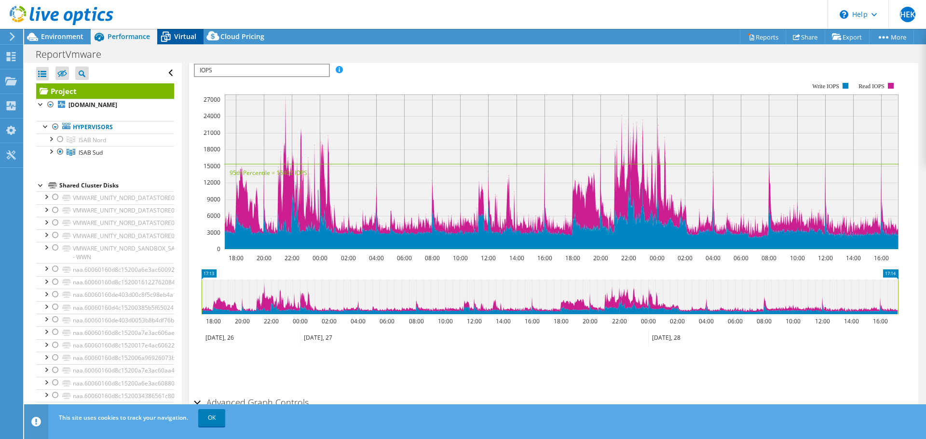
click at [176, 31] on div "Virtual" at bounding box center [180, 36] width 46 height 15
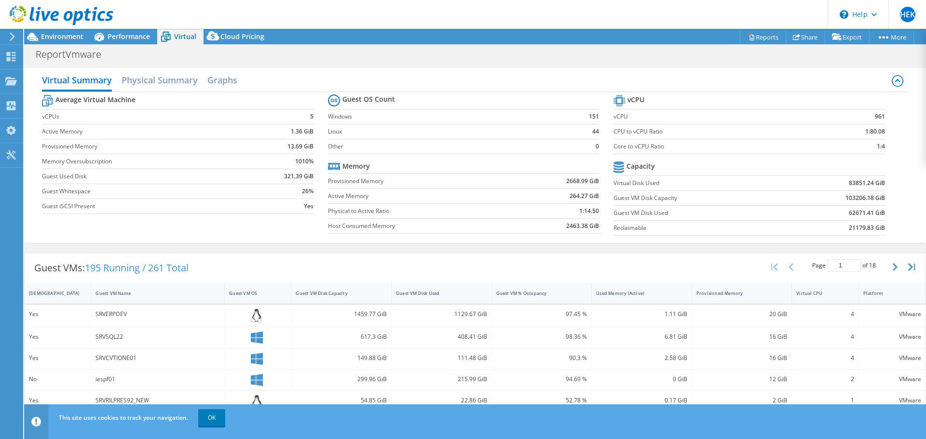
click at [248, 171] on td "321.39 GiB" at bounding box center [280, 176] width 65 height 15
click at [59, 41] on span "Environment" at bounding box center [62, 36] width 42 height 9
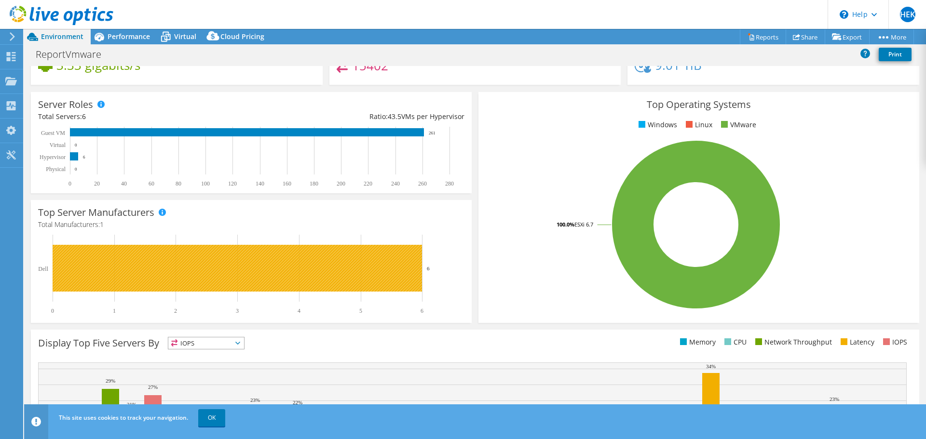
scroll to position [193, 0]
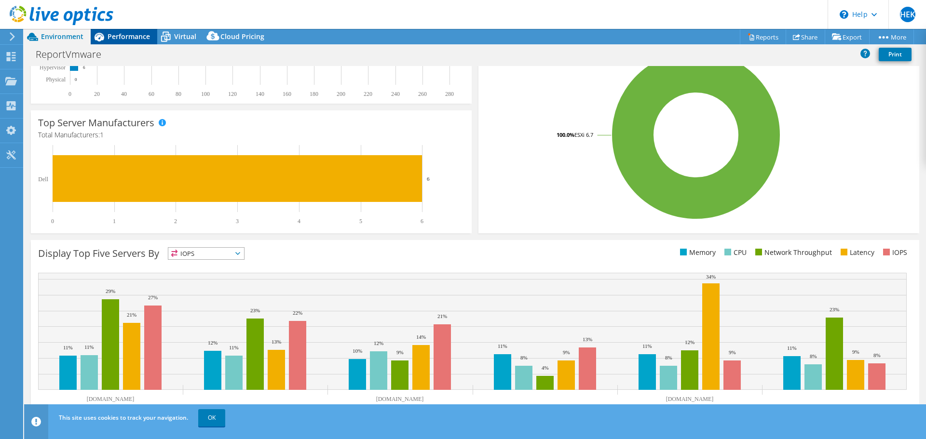
click at [135, 34] on span "Performance" at bounding box center [129, 36] width 42 height 9
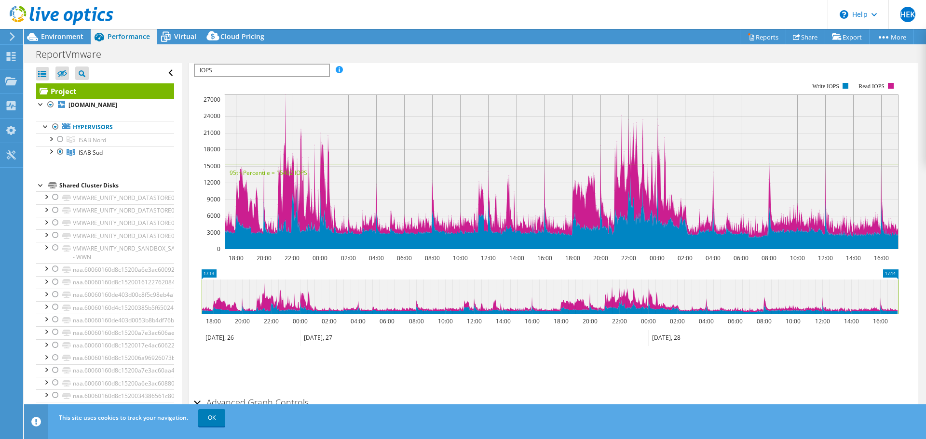
scroll to position [0, 0]
click at [106, 199] on link "VMWARE_UNITY_NORD_DATASTORE01" at bounding box center [105, 198] width 138 height 13
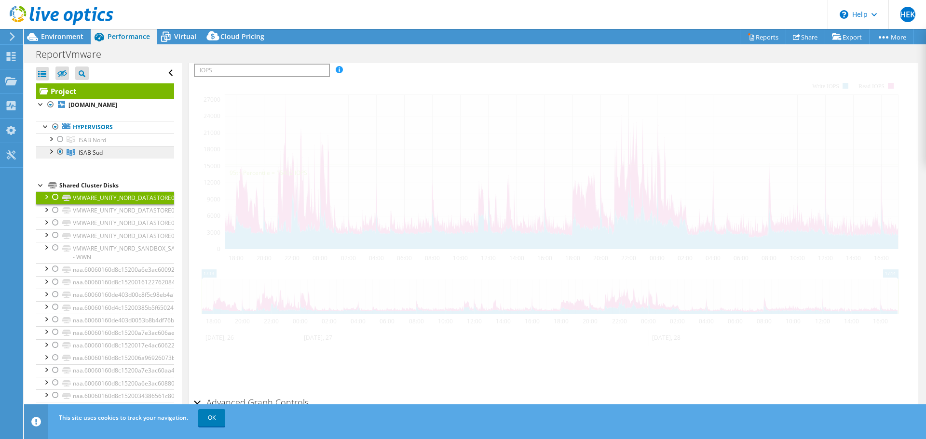
scroll to position [241, 0]
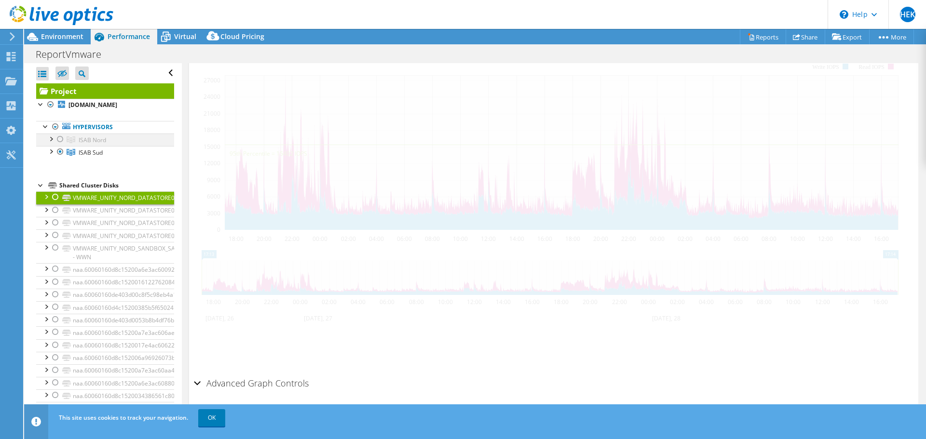
click at [62, 137] on div at bounding box center [60, 140] width 10 height 12
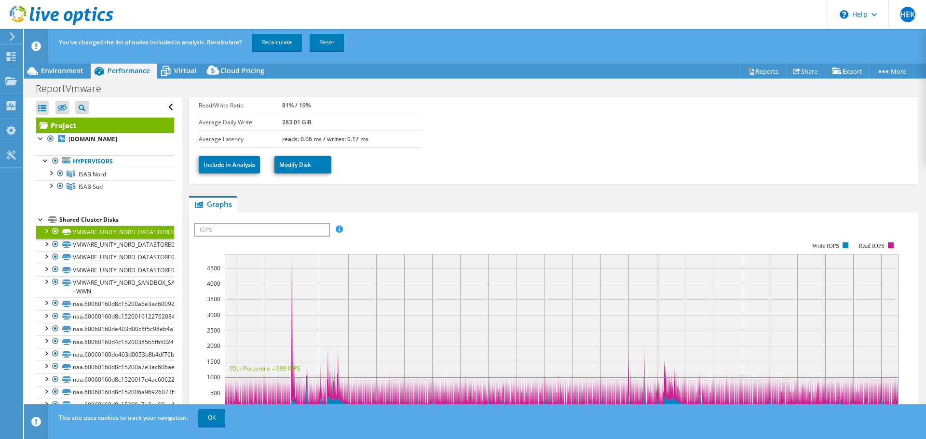
scroll to position [0, 0]
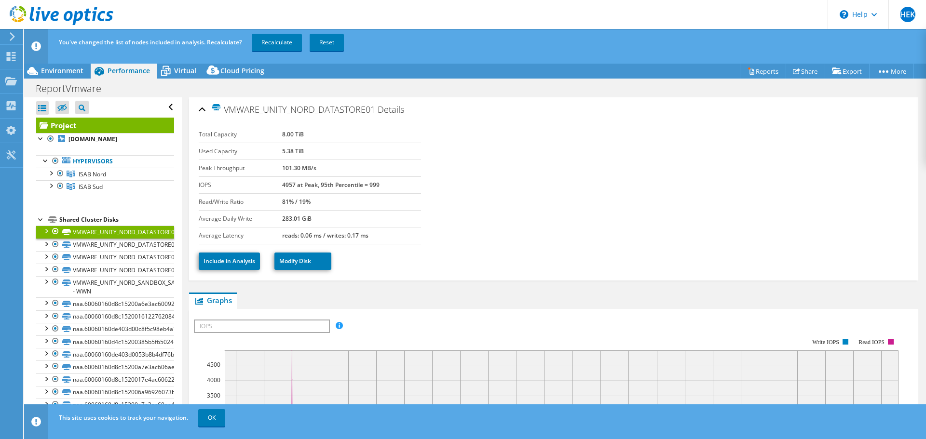
click at [228, 331] on span "IOPS" at bounding box center [262, 327] width 134 height 12
click at [403, 271] on div "Include in Analysis Modify Disk" at bounding box center [554, 262] width 710 height 34
click at [131, 246] on link "VMWARE_UNITY_NORD_DATASTORE02" at bounding box center [105, 245] width 138 height 13
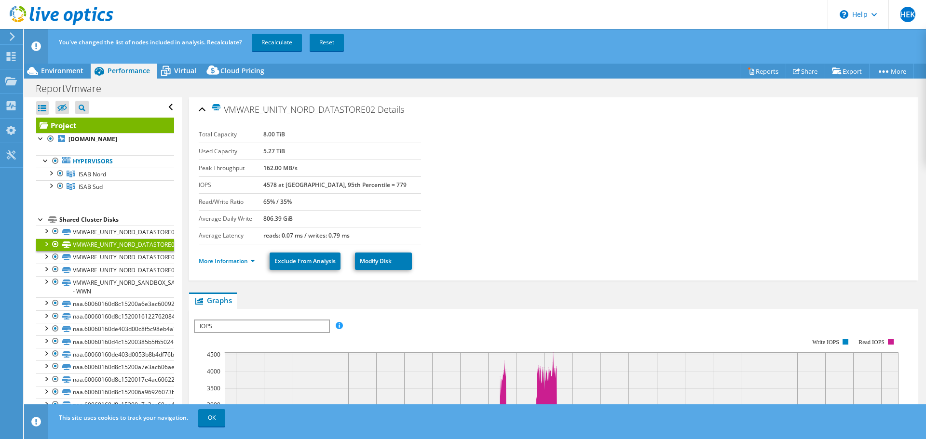
scroll to position [96, 0]
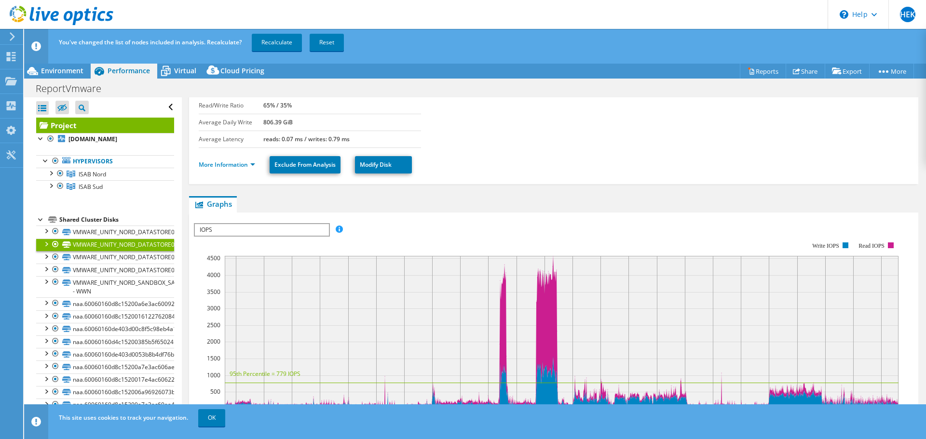
click at [288, 228] on span "IOPS" at bounding box center [262, 230] width 134 height 12
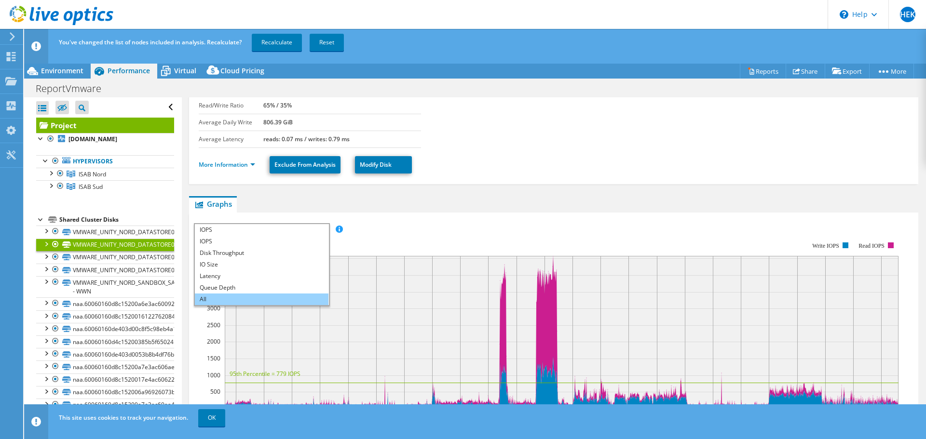
click at [208, 295] on li "All" at bounding box center [262, 300] width 134 height 12
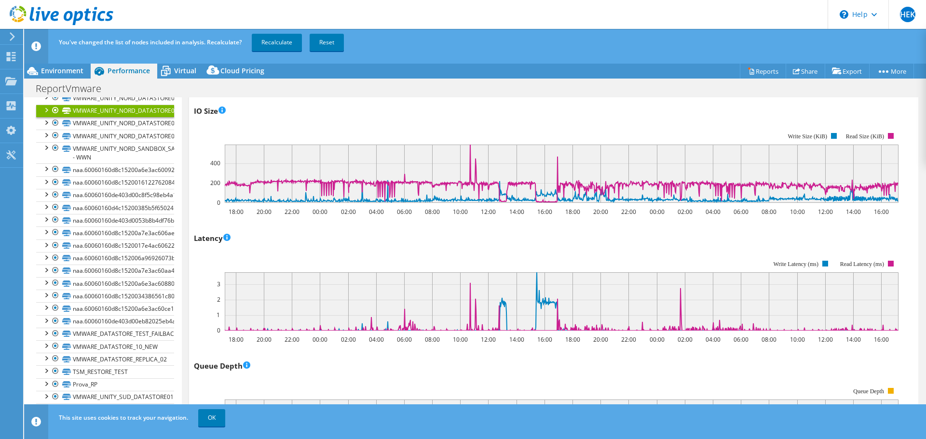
scroll to position [0, 0]
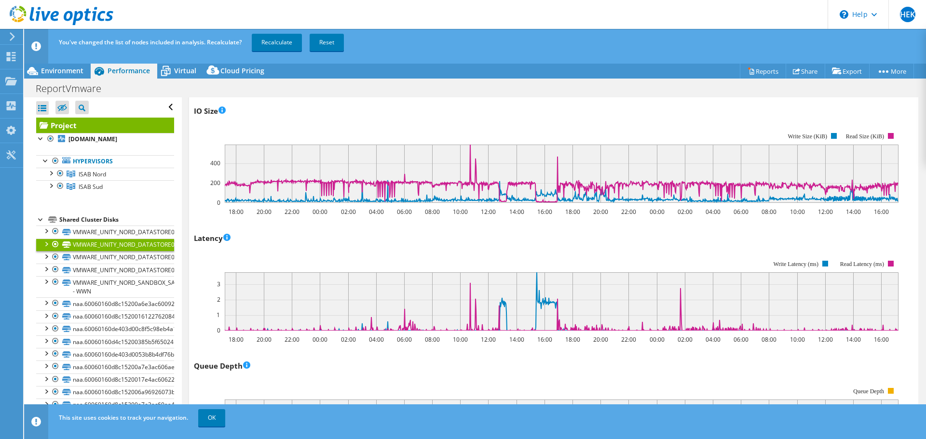
click at [105, 219] on div "Shared Cluster Disks" at bounding box center [116, 220] width 115 height 12
click at [100, 231] on link "VMWARE_UNITY_NORD_DATASTORE01" at bounding box center [105, 232] width 138 height 13
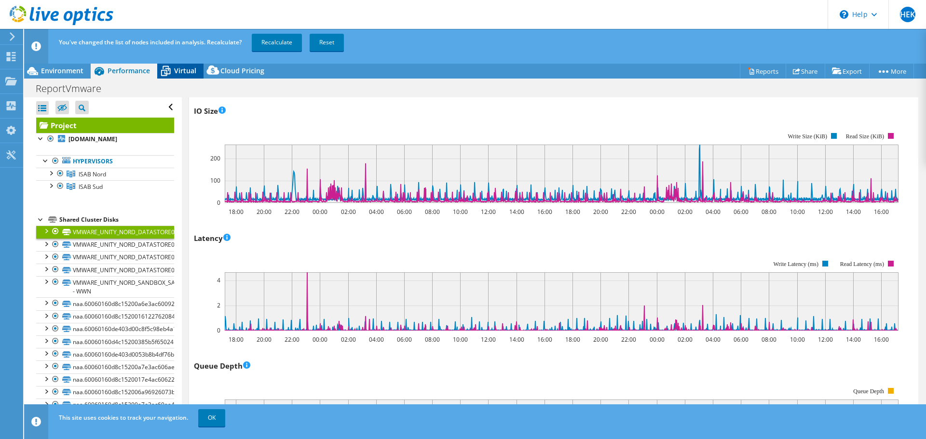
scroll to position [145, 0]
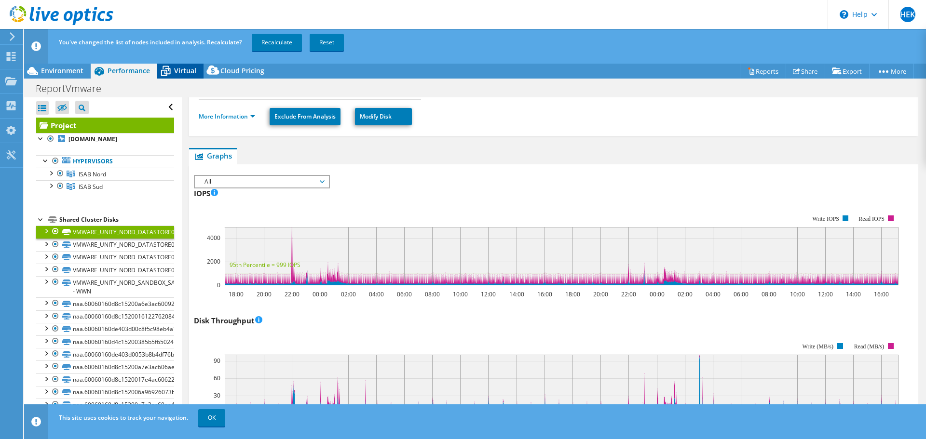
click at [192, 73] on span "Virtual" at bounding box center [185, 70] width 22 height 9
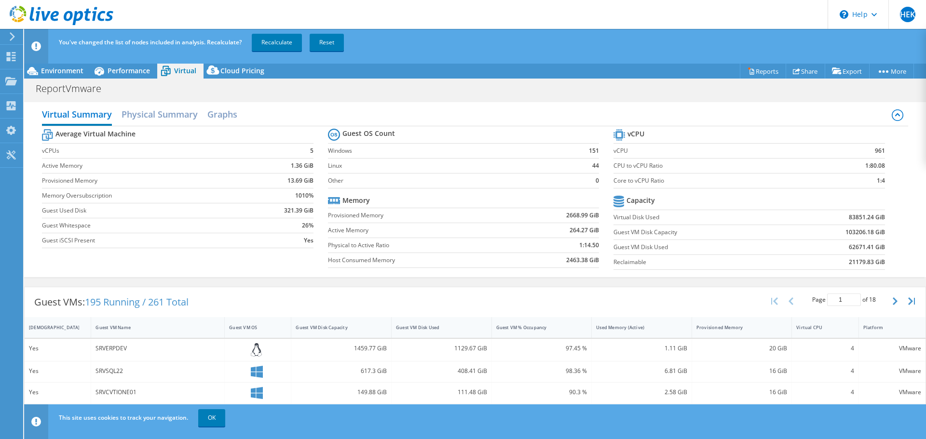
click at [227, 192] on label "Memory Oversubscription" at bounding box center [145, 196] width 206 height 10
click at [148, 118] on h2 "Physical Summary" at bounding box center [160, 115] width 76 height 21
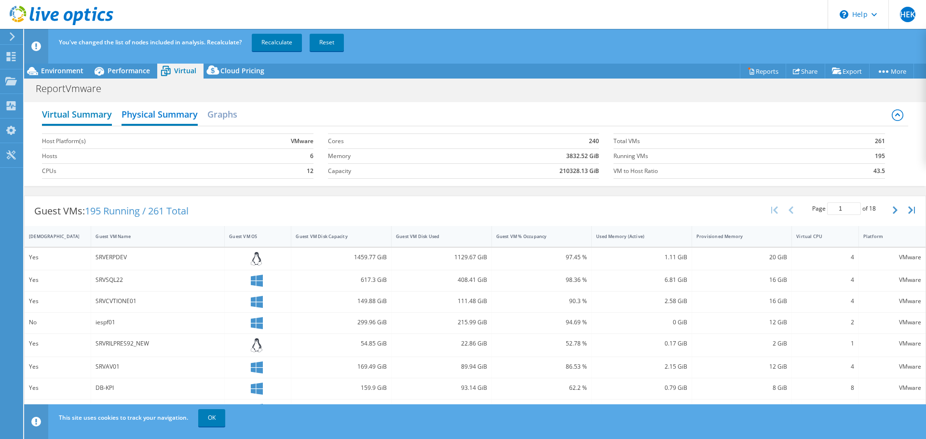
click at [99, 115] on h2 "Virtual Summary" at bounding box center [77, 115] width 70 height 21
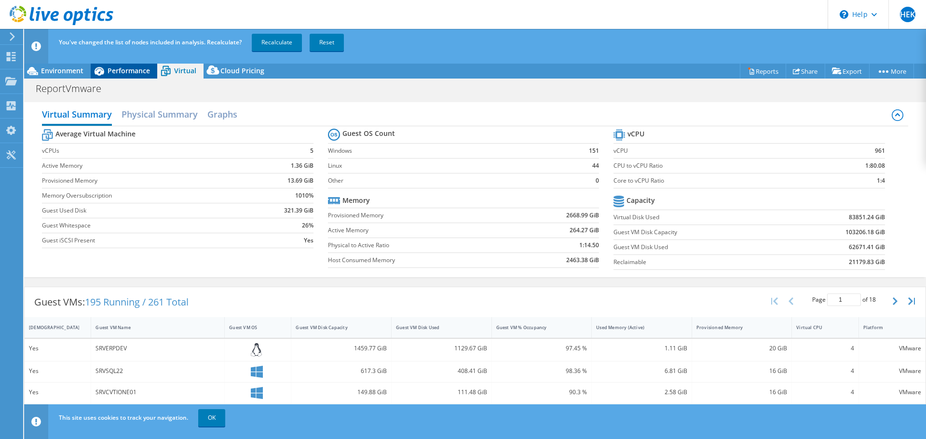
click at [142, 64] on div "Performance" at bounding box center [124, 70] width 67 height 15
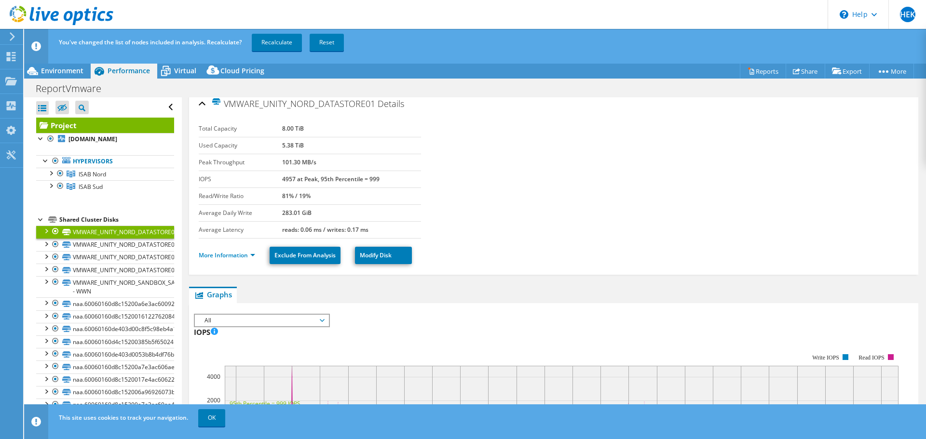
scroll to position [0, 0]
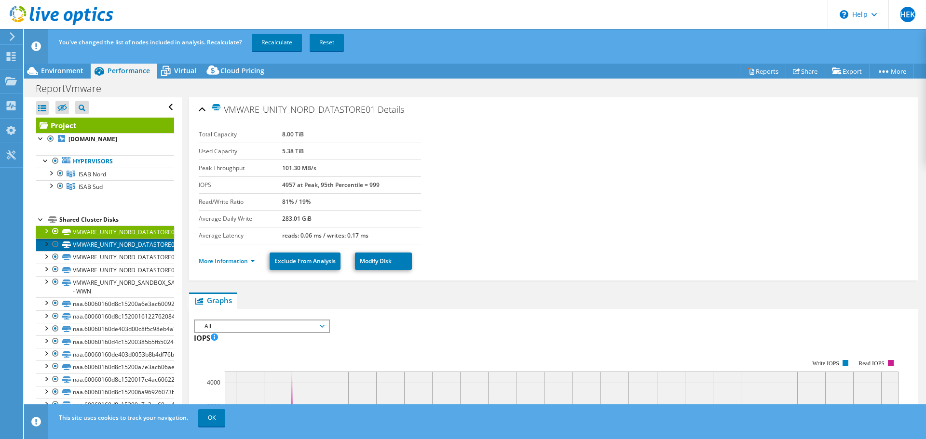
click at [121, 247] on link "VMWARE_UNITY_NORD_DATASTORE02" at bounding box center [105, 245] width 138 height 13
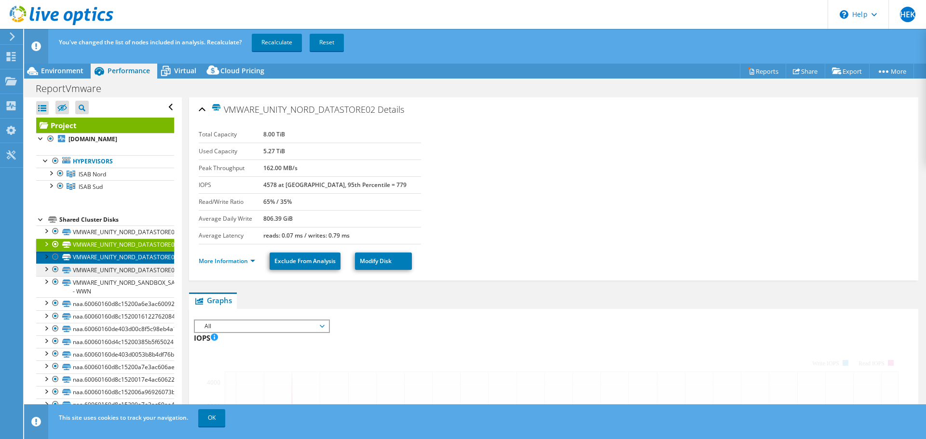
click at [121, 255] on link "VMWARE_UNITY_NORD_DATASTORE04" at bounding box center [105, 257] width 138 height 13
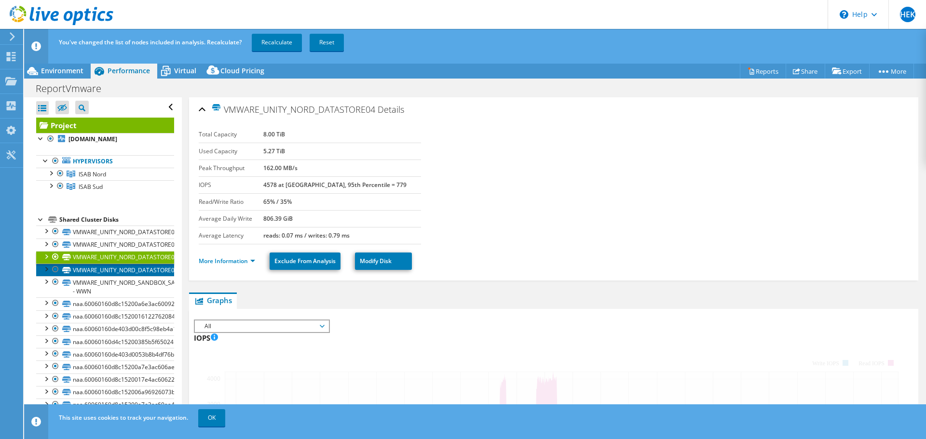
click at [123, 269] on link "VMWARE_UNITY_NORD_DATASTORE03" at bounding box center [105, 270] width 138 height 13
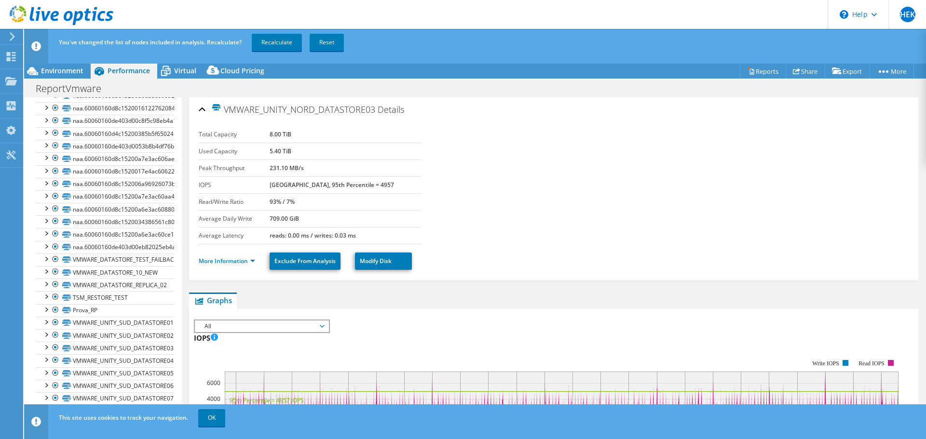
scroll to position [204, 0]
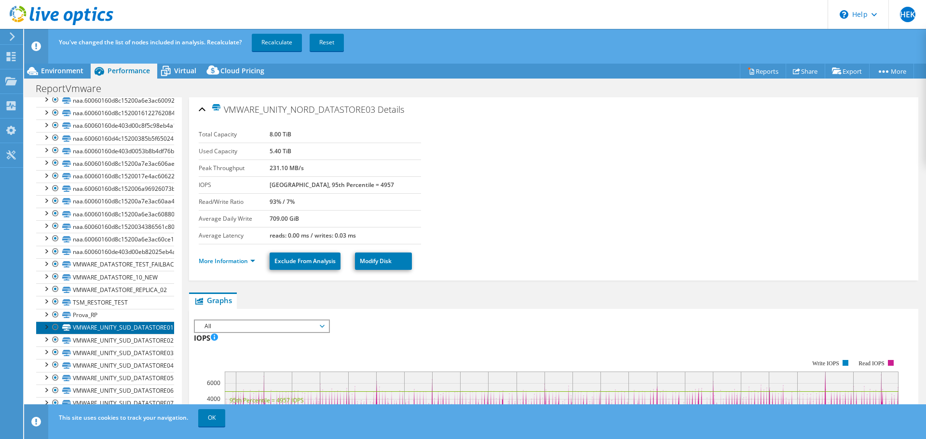
click at [124, 325] on link "VMWARE_UNITY_SUD_DATASTORE01" at bounding box center [105, 328] width 138 height 13
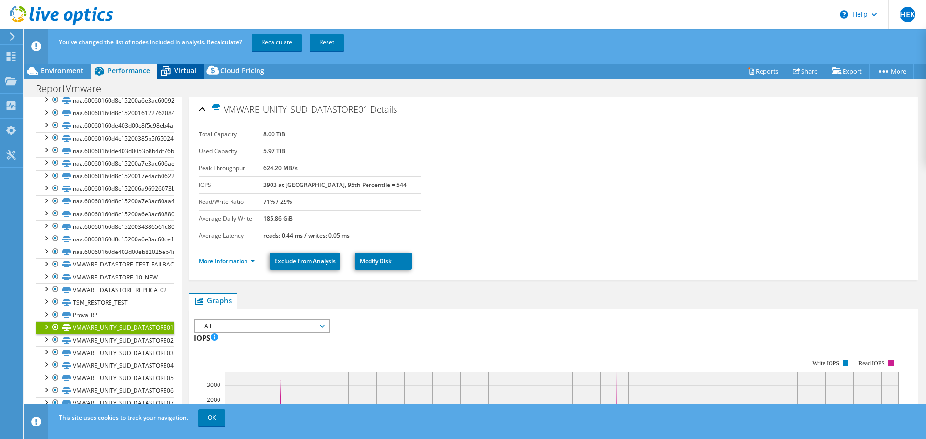
scroll to position [0, 0]
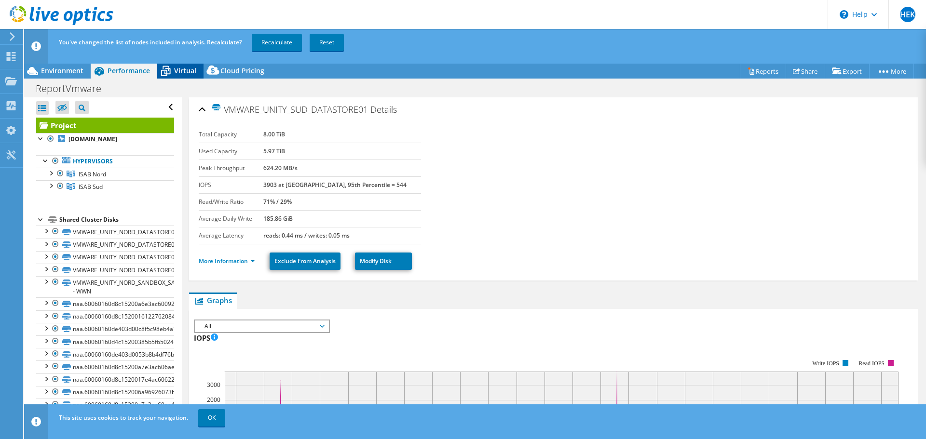
click at [188, 70] on span "Virtual" at bounding box center [185, 70] width 22 height 9
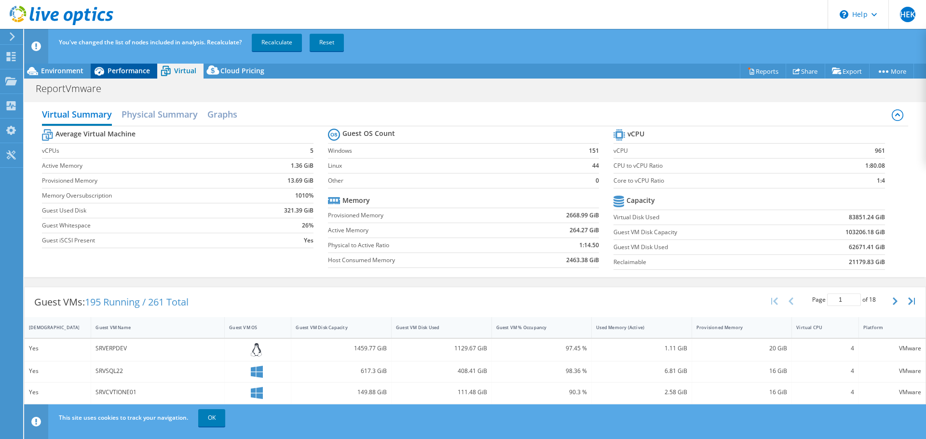
click at [127, 73] on span "Performance" at bounding box center [129, 70] width 42 height 9
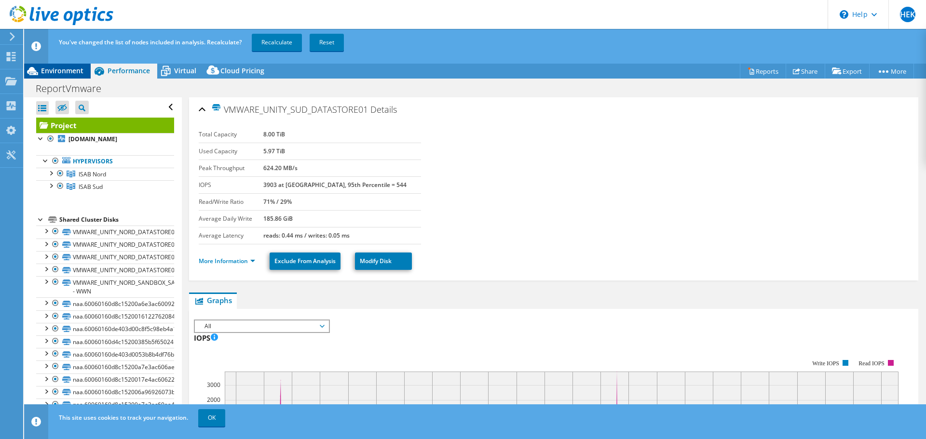
click at [75, 66] on span "Environment" at bounding box center [62, 70] width 42 height 9
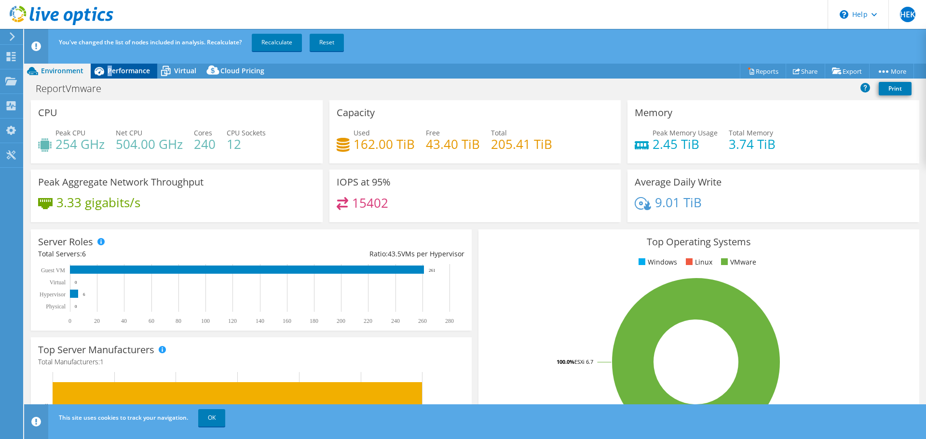
click at [110, 66] on div "Performance" at bounding box center [124, 70] width 67 height 15
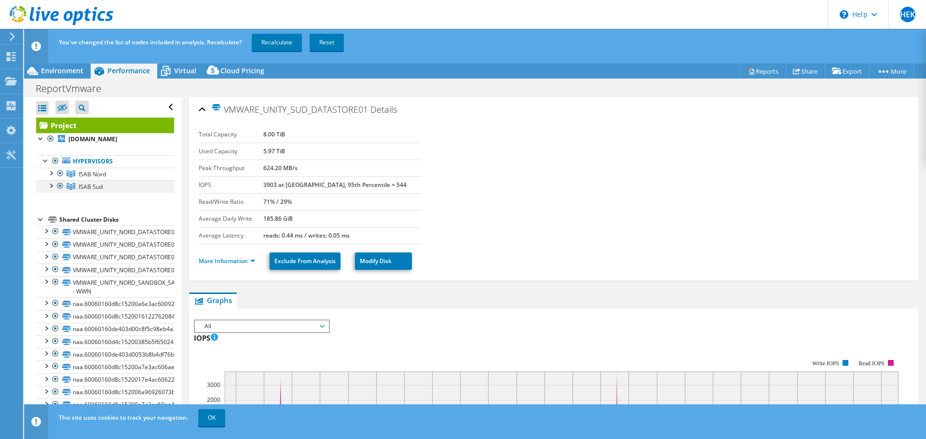
click at [52, 184] on div at bounding box center [51, 185] width 10 height 10
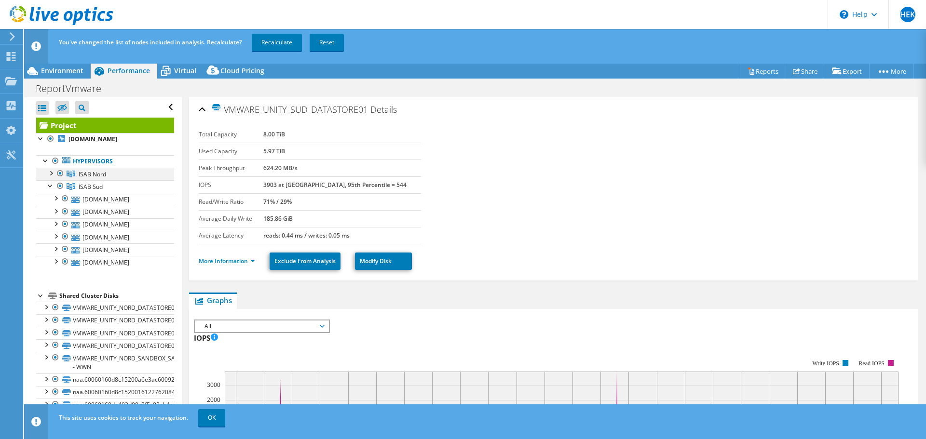
click at [60, 173] on div at bounding box center [60, 174] width 10 height 12
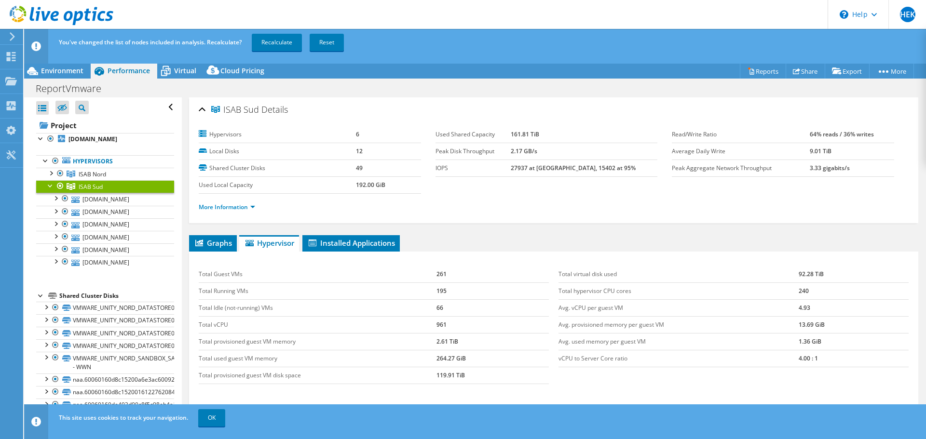
select select "USD"
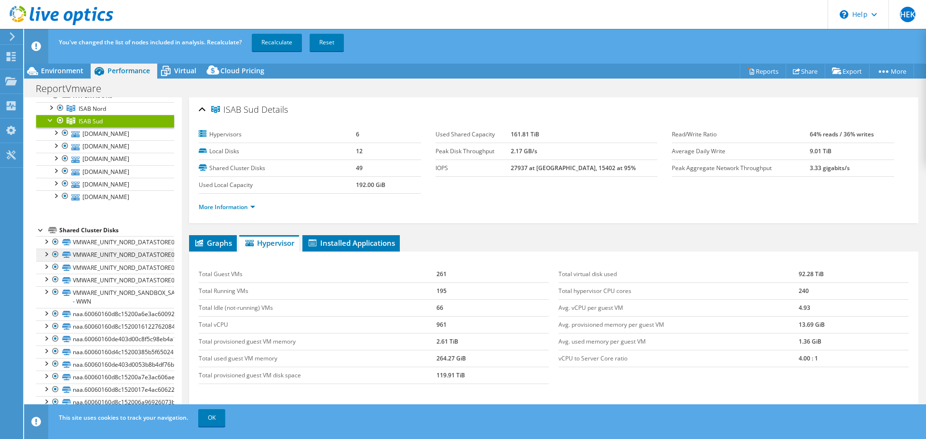
scroll to position [38, 0]
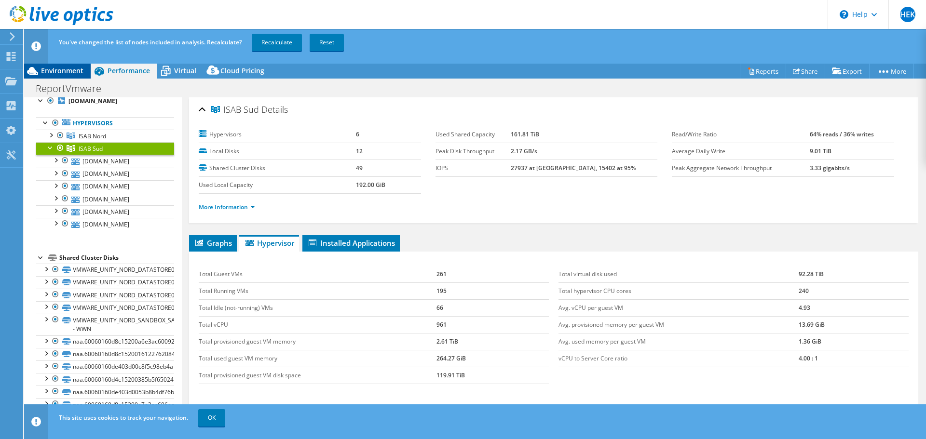
click at [67, 71] on span "Environment" at bounding box center [62, 70] width 42 height 9
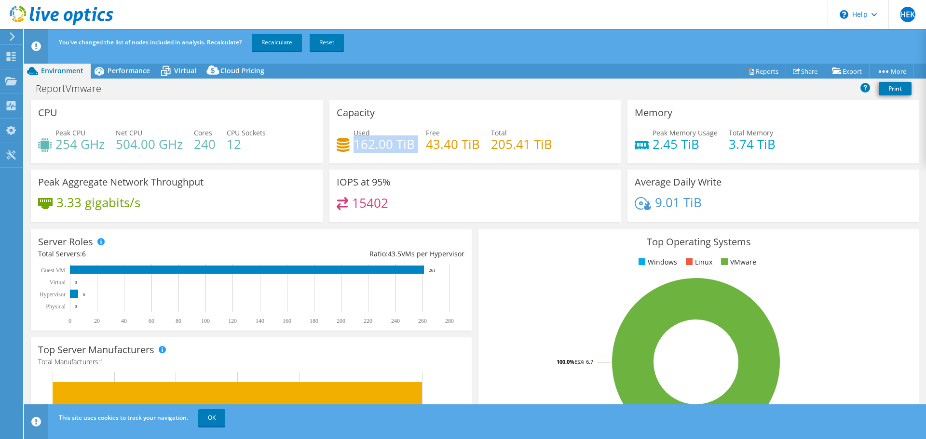
drag, startPoint x: 352, startPoint y: 145, endPoint x: 418, endPoint y: 144, distance: 66.1
click at [418, 144] on div "Used 162.00 TiB Free 43.40 TiB Total 205.41 TiB" at bounding box center [475, 143] width 277 height 31
click at [415, 155] on div "Used 162.00 TiB Free 43.40 TiB Total 205.41 TiB" at bounding box center [475, 143] width 277 height 31
drag, startPoint x: 351, startPoint y: 144, endPoint x: 420, endPoint y: 140, distance: 69.1
click at [420, 140] on div "Used 162.00 TiB Free 43.40 TiB Total 205.41 TiB" at bounding box center [475, 143] width 277 height 31
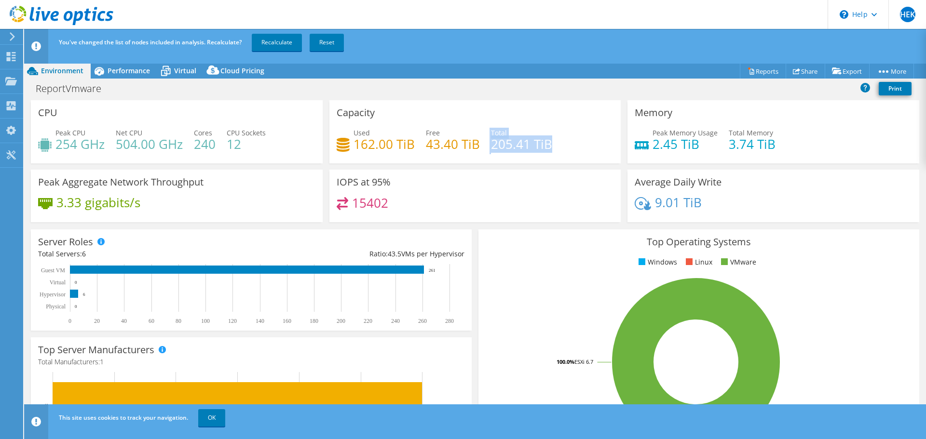
drag, startPoint x: 486, startPoint y: 142, endPoint x: 559, endPoint y: 144, distance: 72.9
click at [556, 144] on div "Used 162.00 TiB Free 43.40 TiB Total 205.41 TiB" at bounding box center [475, 143] width 277 height 31
click at [564, 136] on div "Used 162.00 TiB Free 43.40 TiB Total 205.41 TiB" at bounding box center [475, 143] width 277 height 31
drag, startPoint x: 560, startPoint y: 140, endPoint x: 484, endPoint y: 143, distance: 75.8
click at [484, 143] on div "Used 162.00 TiB Free 43.40 TiB Total 205.41 TiB" at bounding box center [475, 143] width 277 height 31
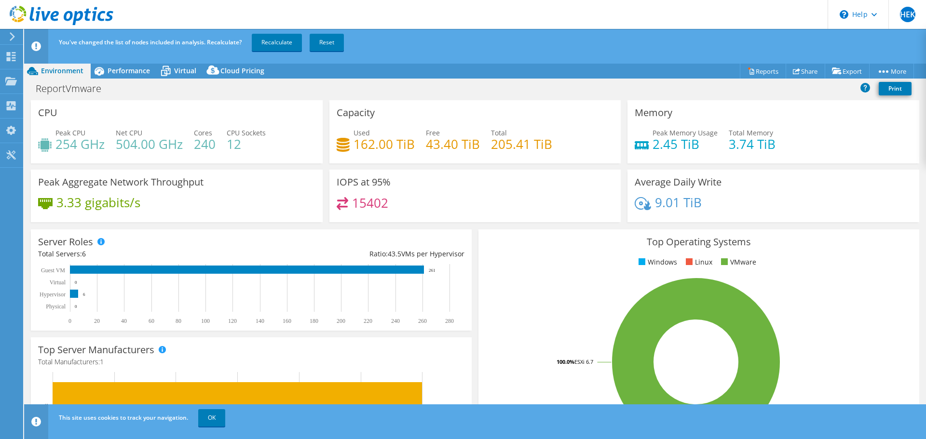
click at [507, 118] on div "Capacity Used 162.00 TiB Free 43.40 TiB Total 205.41 TiB" at bounding box center [475, 131] width 292 height 63
drag, startPoint x: 411, startPoint y: 147, endPoint x: 347, endPoint y: 144, distance: 63.3
click at [347, 144] on div "Used 162.00 TiB Free 43.40 TiB Total 205.41 TiB" at bounding box center [475, 143] width 277 height 31
click at [347, 144] on div "Used 162.00 TiB" at bounding box center [376, 139] width 78 height 22
drag, startPoint x: 347, startPoint y: 146, endPoint x: 406, endPoint y: 144, distance: 58.9
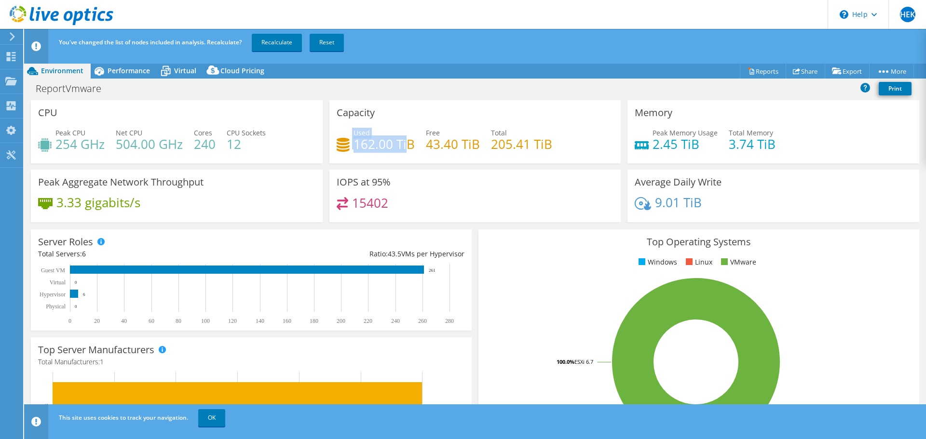
click at [406, 144] on div "Used 162.00 TiB" at bounding box center [376, 139] width 78 height 22
click at [406, 144] on h4 "162.00 TiB" at bounding box center [384, 144] width 61 height 11
click at [355, 147] on h4 "162.00 TiB" at bounding box center [384, 144] width 61 height 11
drag, startPoint x: 353, startPoint y: 146, endPoint x: 411, endPoint y: 142, distance: 58.1
click at [411, 142] on h4 "162.00 TiB" at bounding box center [384, 144] width 61 height 11
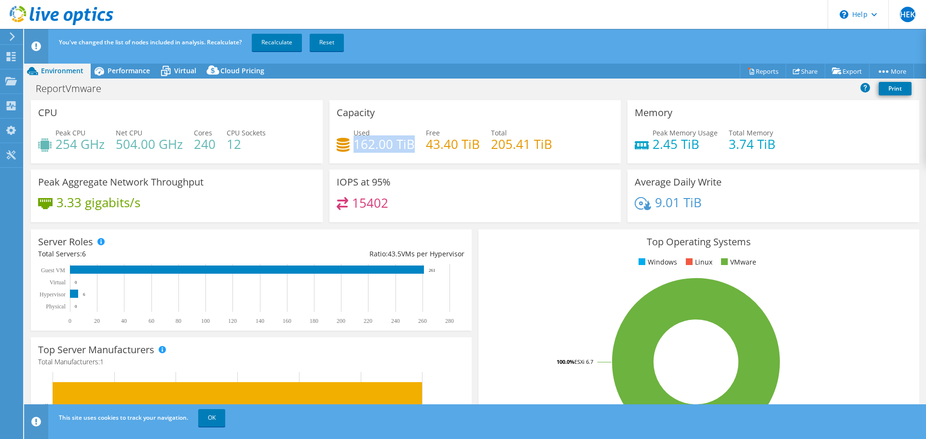
click at [408, 143] on h4 "162.00 TiB" at bounding box center [384, 144] width 61 height 11
drag, startPoint x: 353, startPoint y: 141, endPoint x: 414, endPoint y: 141, distance: 60.8
click at [414, 141] on div "Used 162.00 TiB Free 43.40 TiB Total 205.41 TiB" at bounding box center [475, 143] width 277 height 31
click at [131, 69] on span "Performance" at bounding box center [129, 70] width 42 height 9
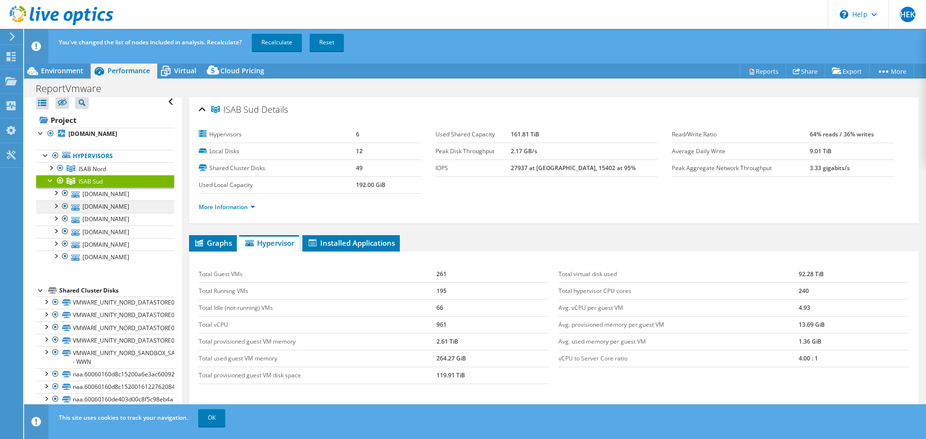
scroll to position [0, 0]
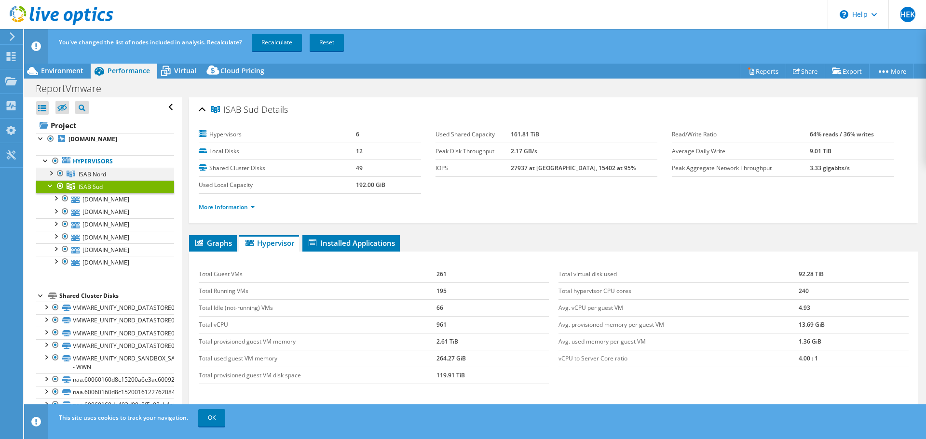
click at [59, 174] on div at bounding box center [60, 174] width 10 height 12
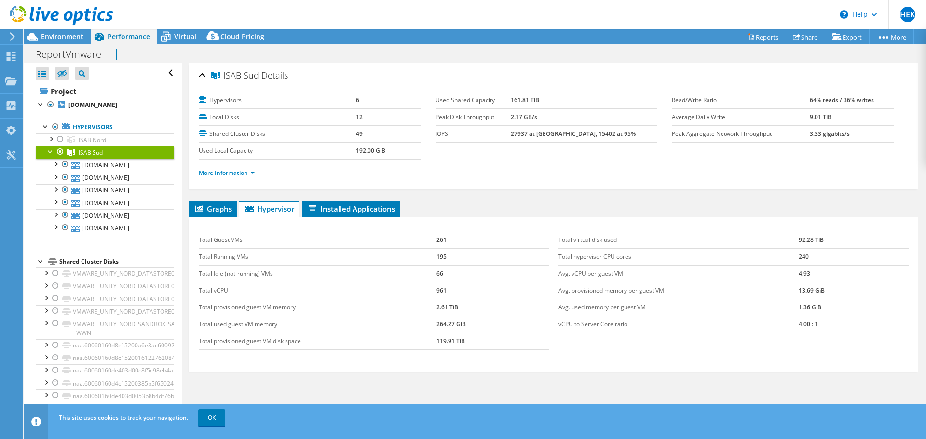
click at [66, 44] on div "ReportVmware Print" at bounding box center [475, 53] width 902 height 19
click at [68, 41] on span "Environment" at bounding box center [62, 36] width 42 height 9
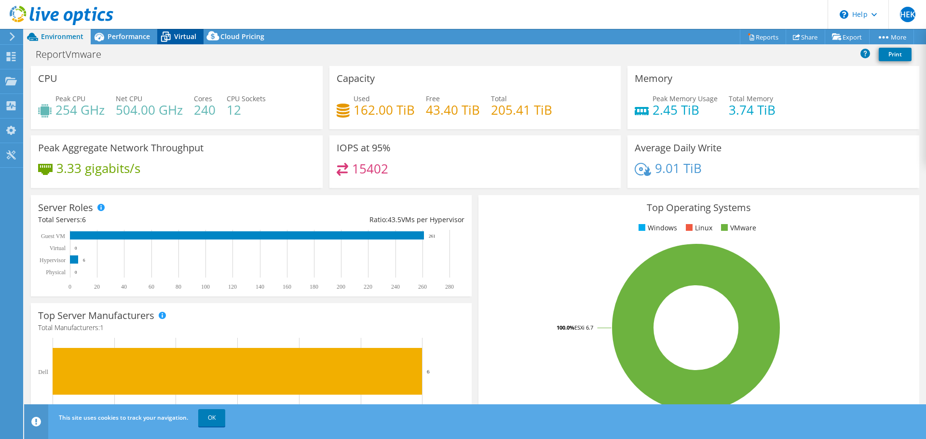
click at [172, 36] on icon at bounding box center [165, 36] width 17 height 17
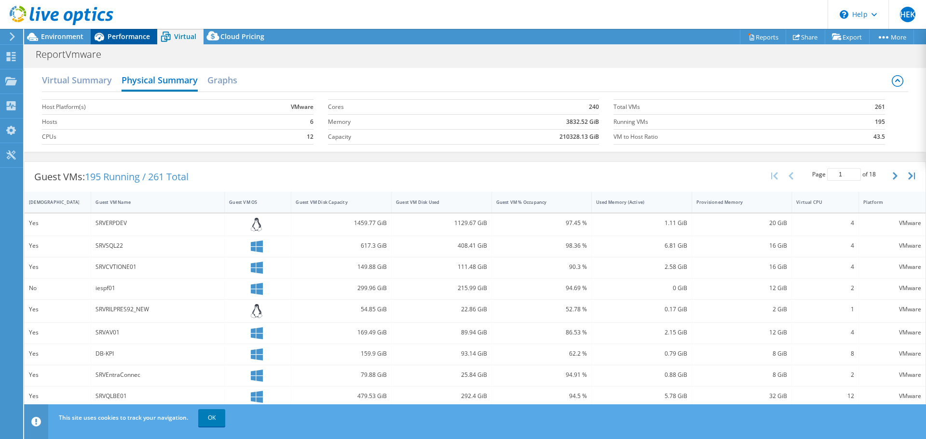
click at [135, 40] on span "Performance" at bounding box center [129, 36] width 42 height 9
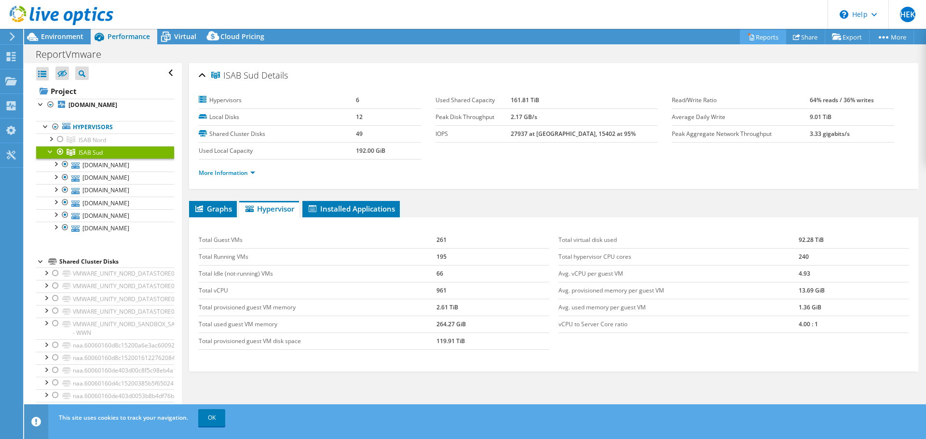
click at [755, 40] on link "Reports" at bounding box center [763, 36] width 46 height 15
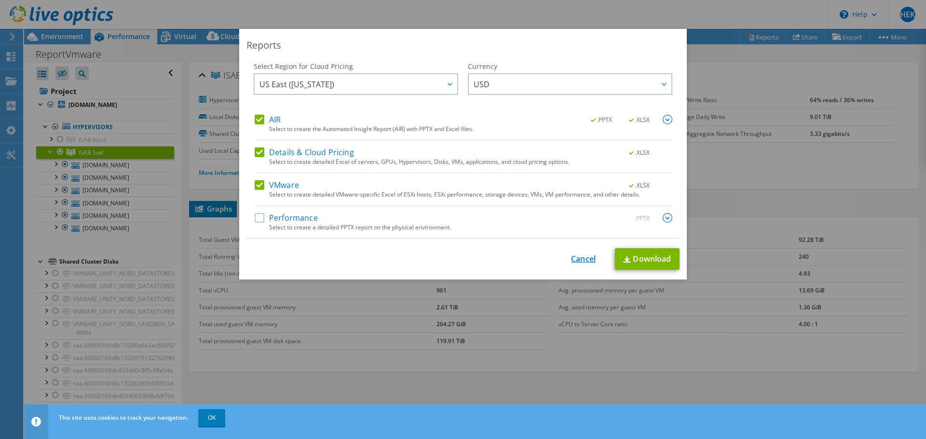
click at [582, 258] on link "Cancel" at bounding box center [583, 259] width 25 height 9
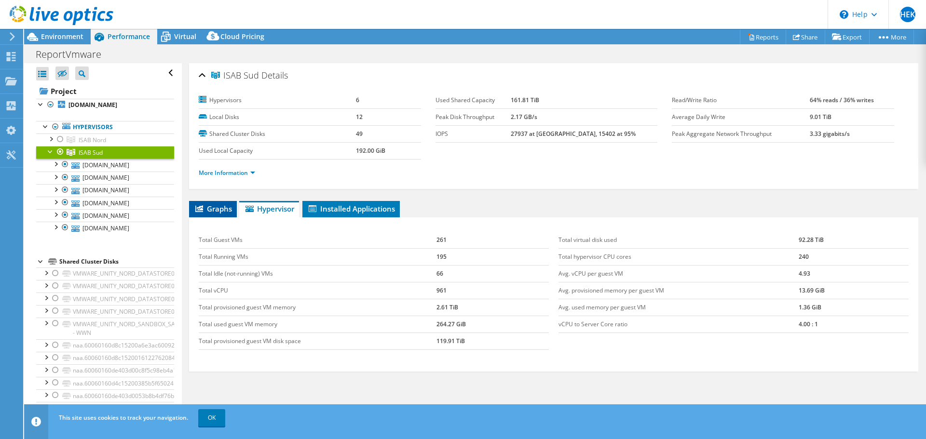
click at [217, 207] on span "Graphs" at bounding box center [213, 209] width 38 height 10
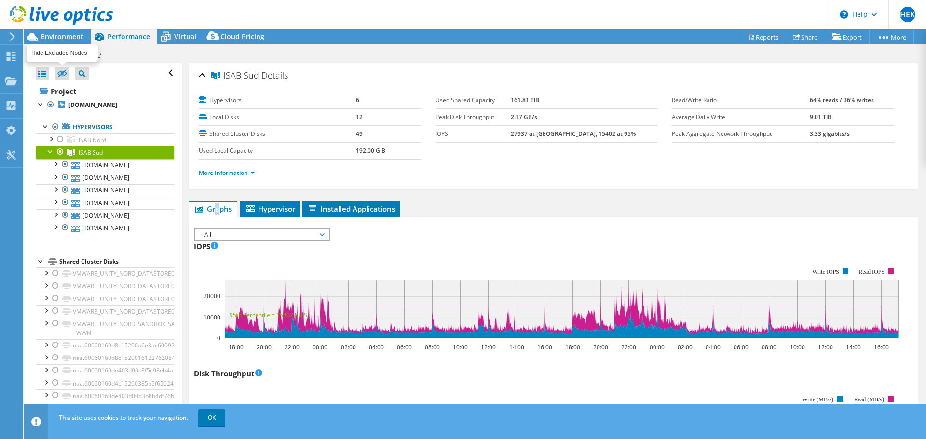
click at [44, 74] on div at bounding box center [42, 74] width 13 height 14
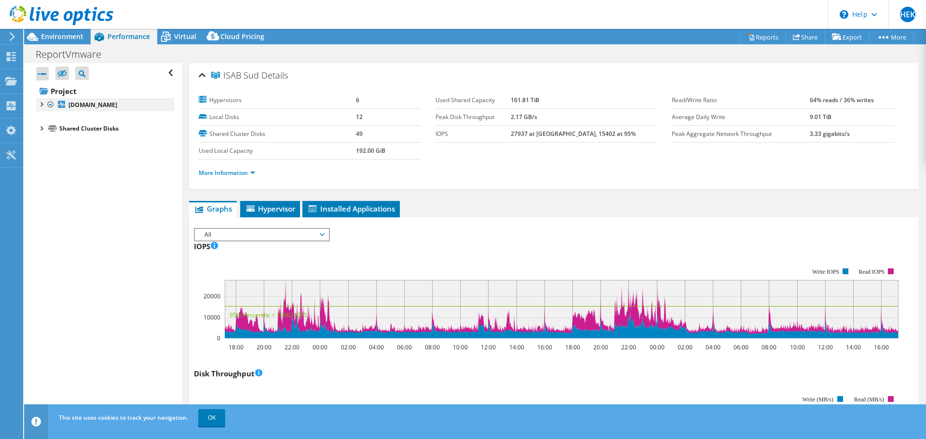
click at [40, 106] on div at bounding box center [41, 104] width 10 height 10
click at [48, 127] on div at bounding box center [46, 126] width 10 height 10
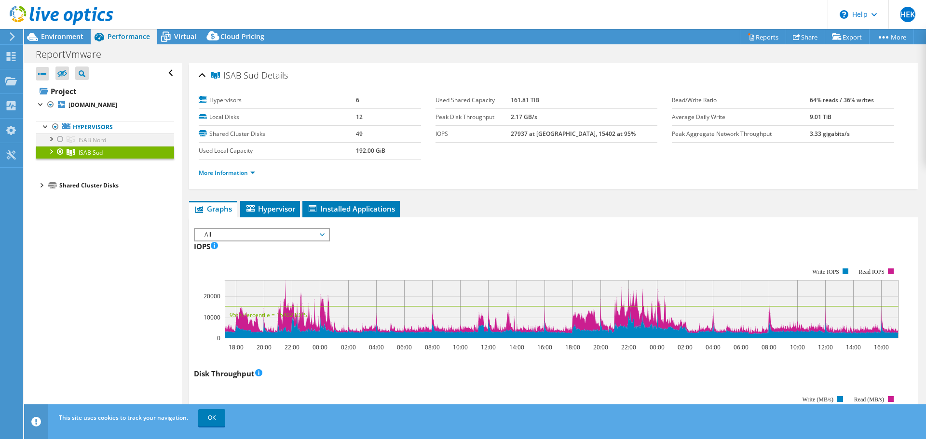
click at [61, 140] on div at bounding box center [60, 140] width 10 height 12
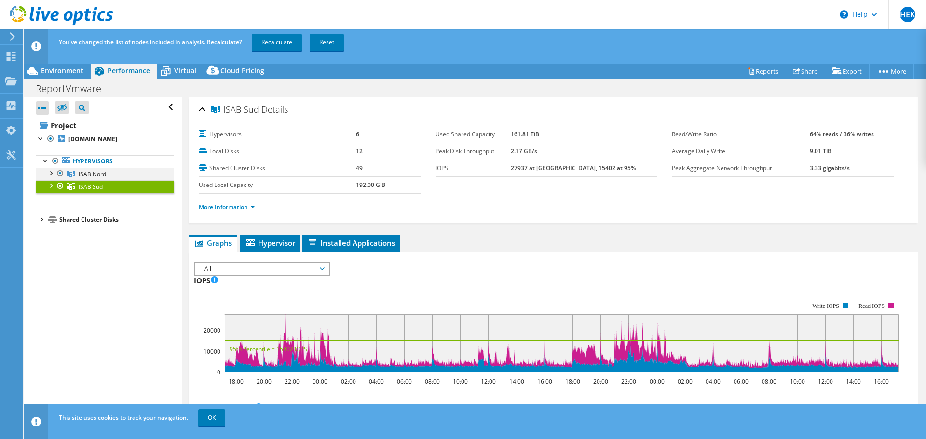
click at [62, 173] on div at bounding box center [60, 174] width 10 height 12
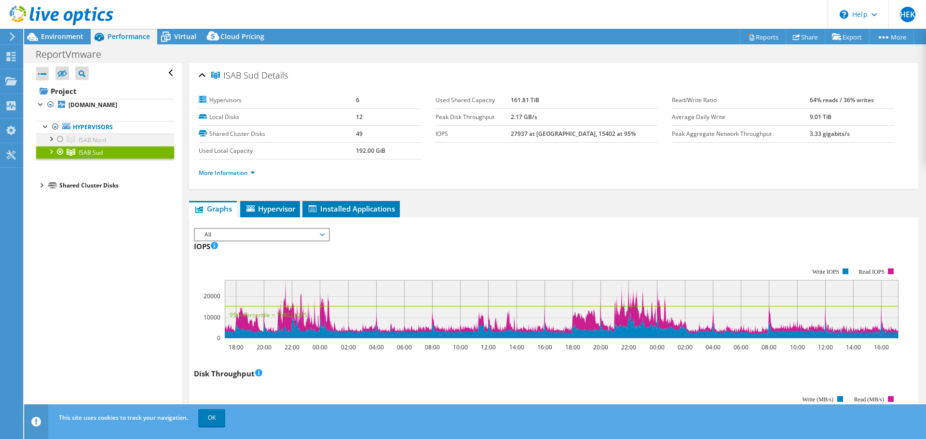
click at [59, 139] on div at bounding box center [60, 140] width 10 height 12
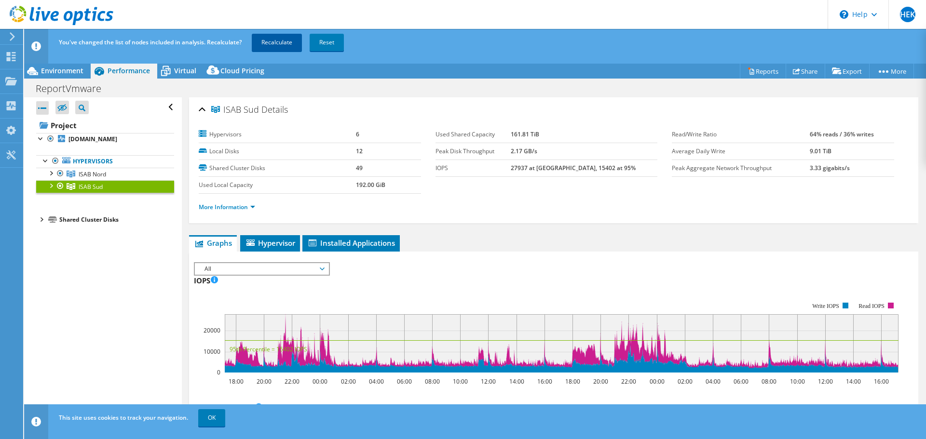
click at [273, 46] on link "Recalculate" at bounding box center [277, 42] width 50 height 17
click at [63, 70] on span "Environment" at bounding box center [62, 70] width 42 height 9
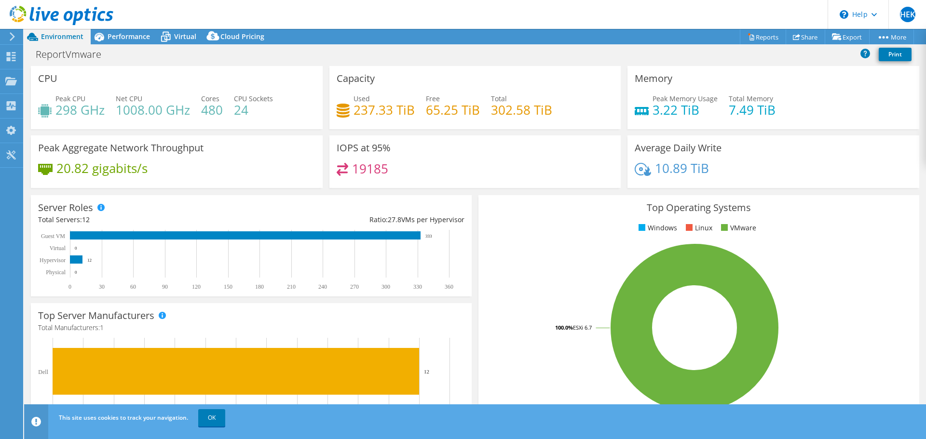
select select "USD"
